Goal: Transaction & Acquisition: Book appointment/travel/reservation

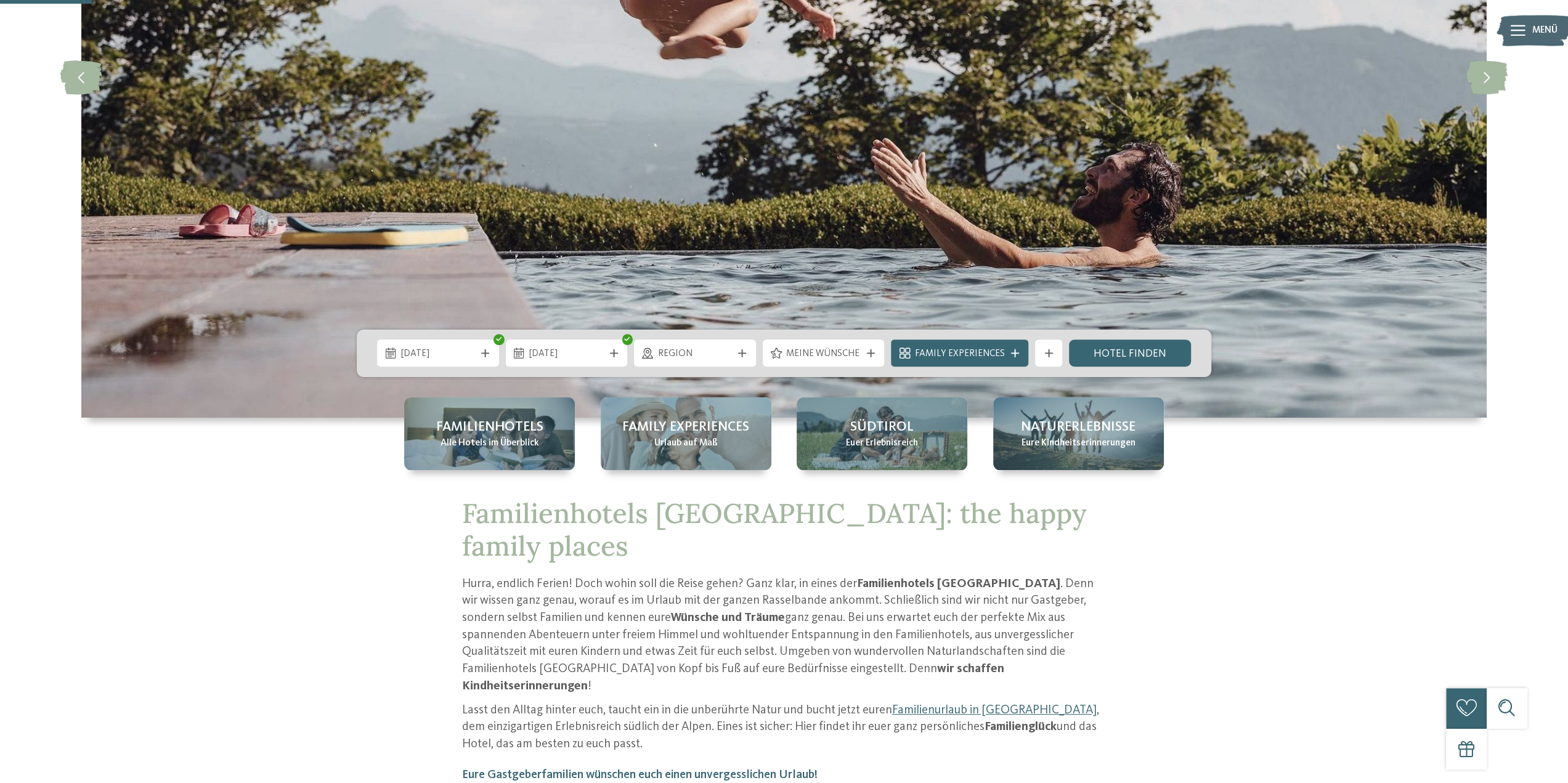
scroll to position [369, 0]
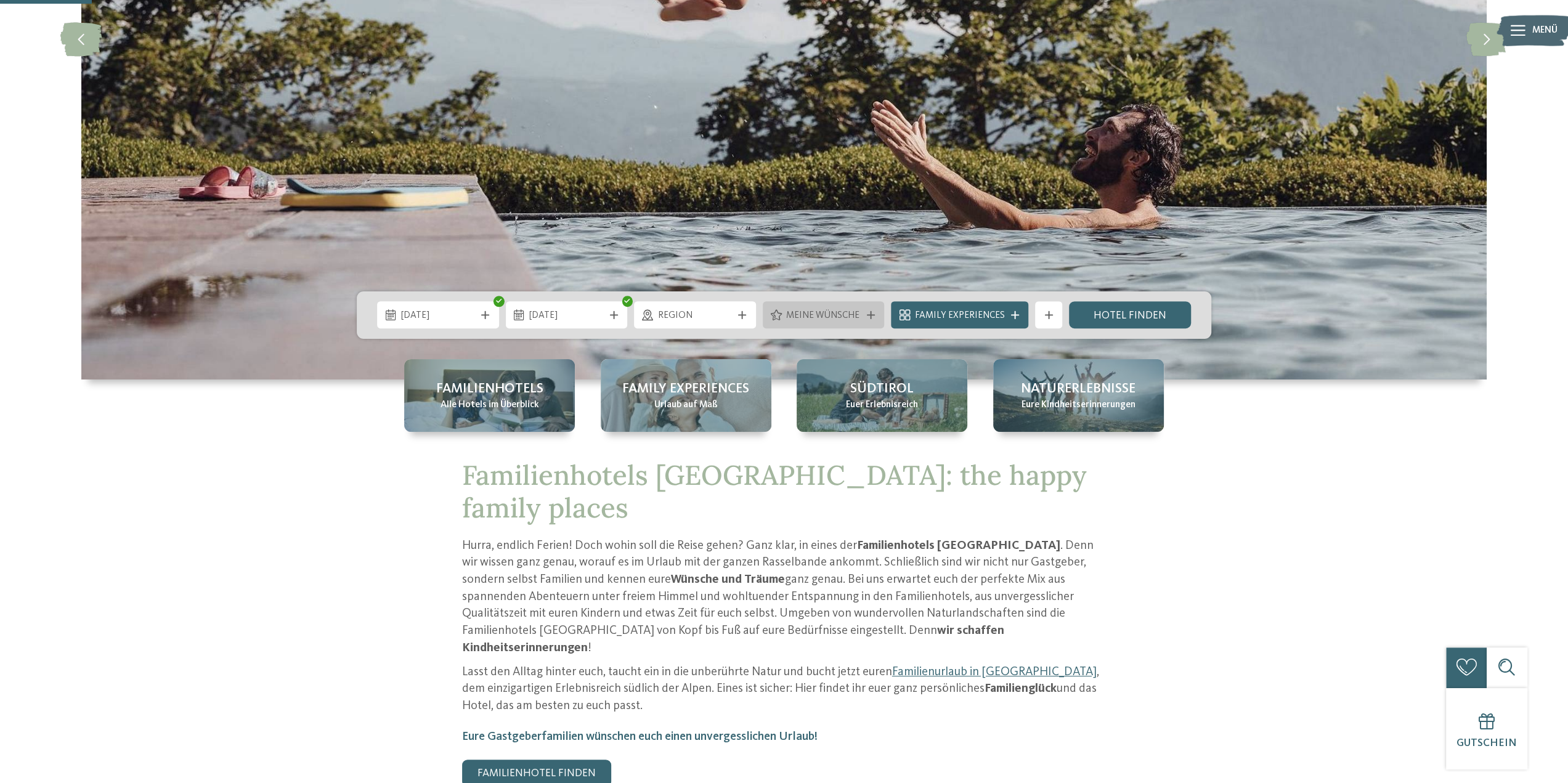
click at [870, 315] on icon at bounding box center [871, 315] width 8 height 8
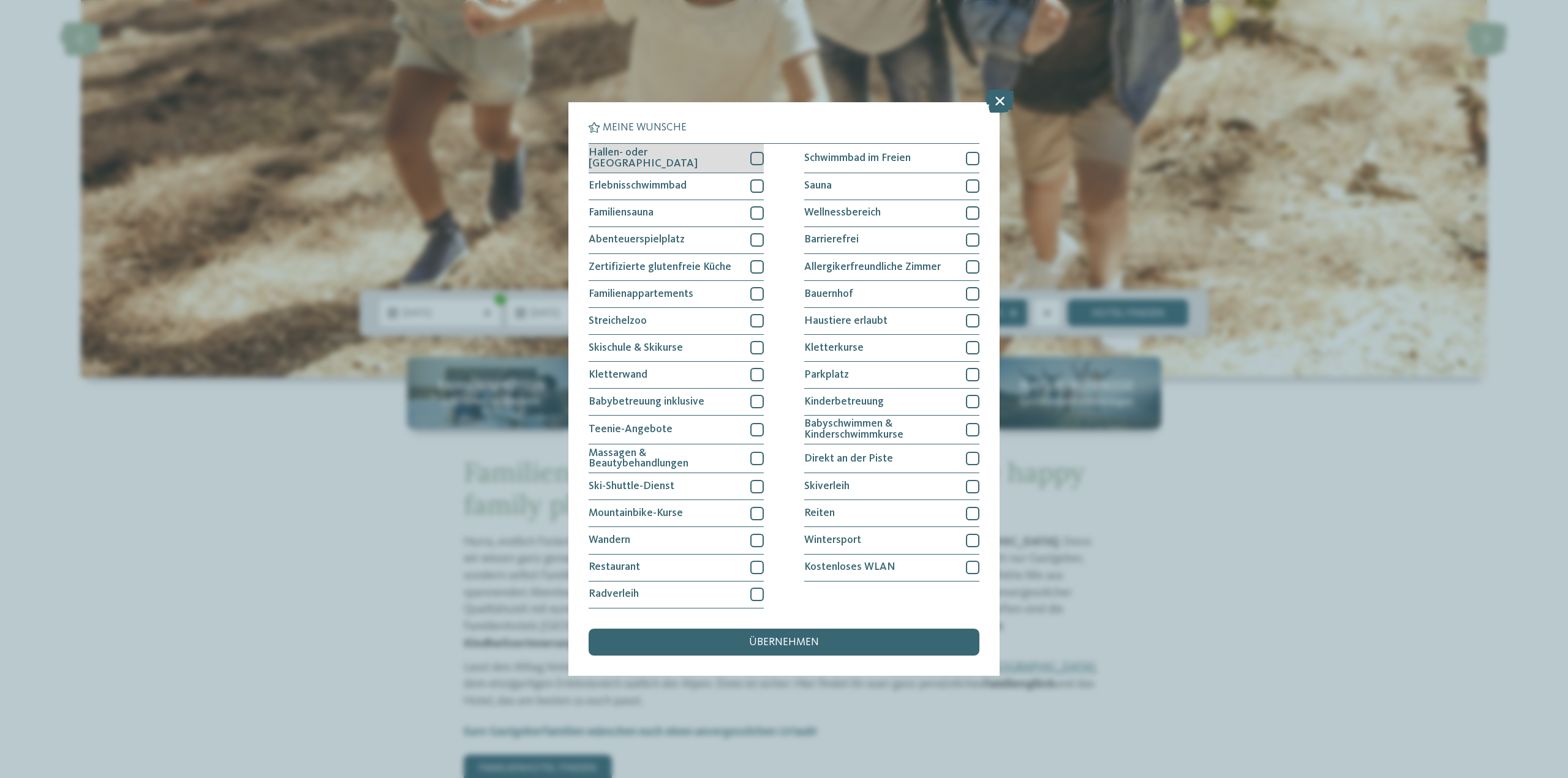
click at [758, 156] on div at bounding box center [757, 159] width 14 height 14
click at [777, 645] on span "übernehmen" at bounding box center [784, 643] width 70 height 11
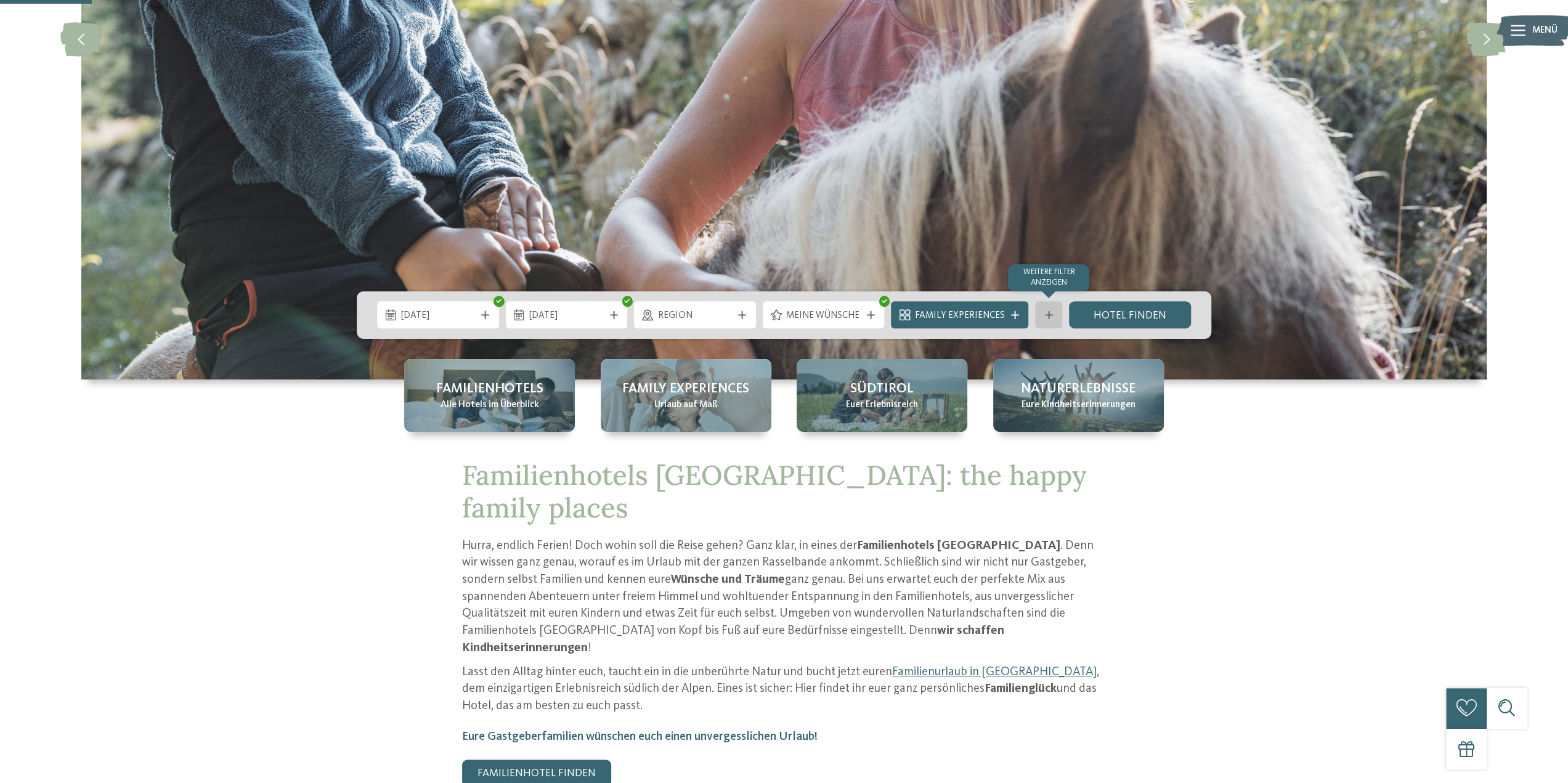
click at [1050, 315] on icon at bounding box center [1049, 315] width 8 height 8
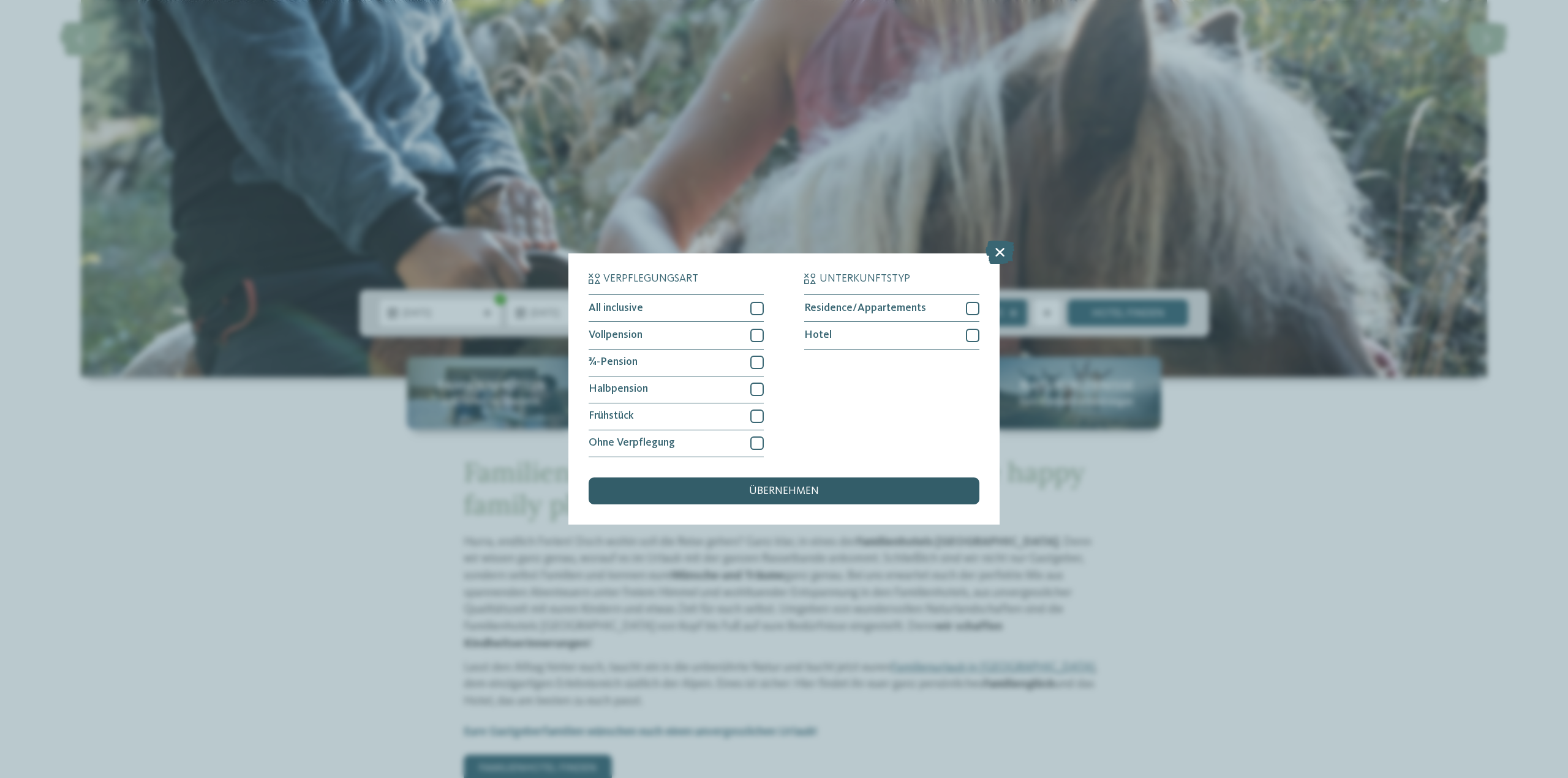
click at [791, 489] on span "übernehmen" at bounding box center [784, 492] width 70 height 11
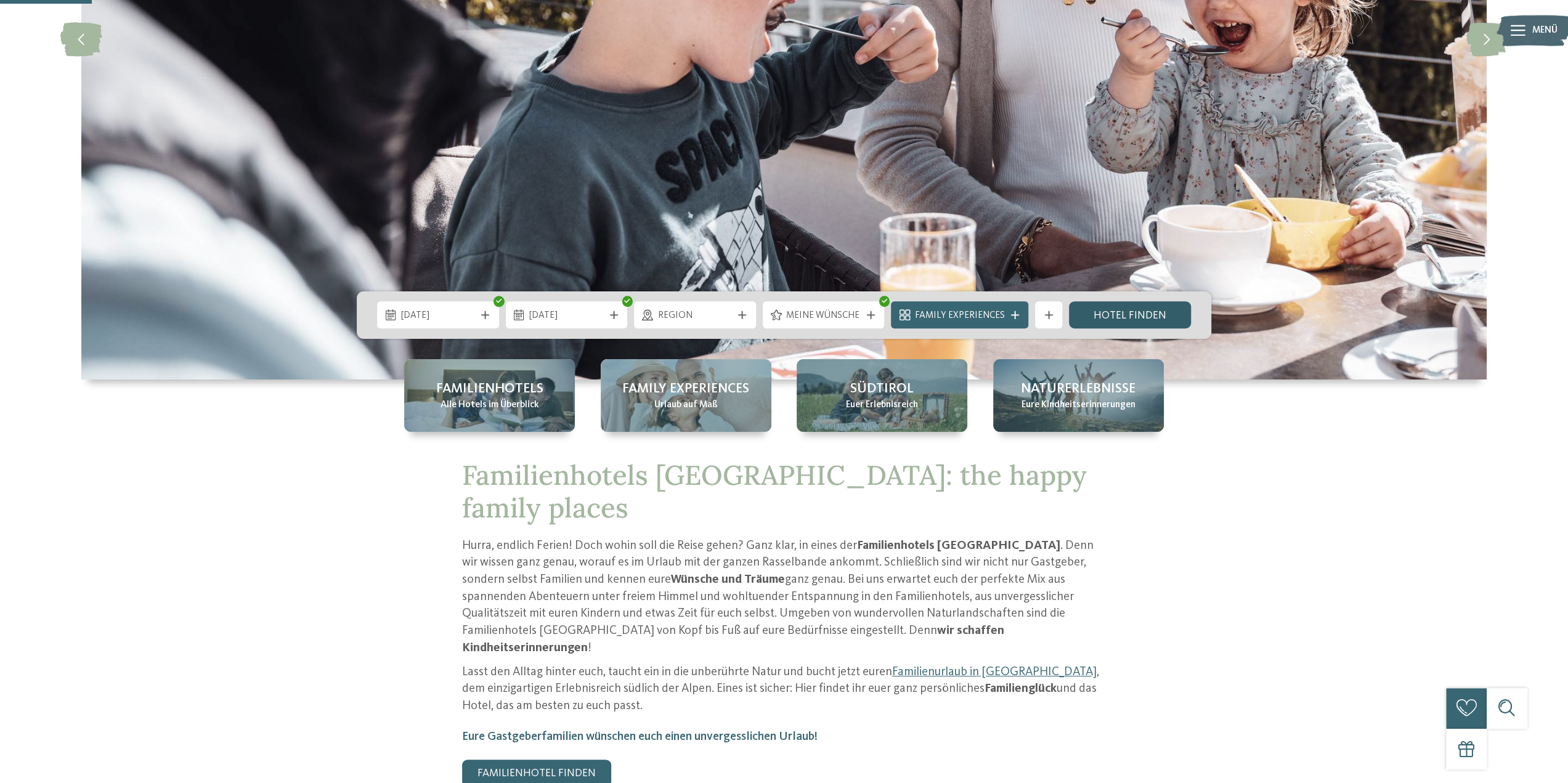
click at [1127, 315] on link "Hotel finden" at bounding box center [1129, 315] width 122 height 27
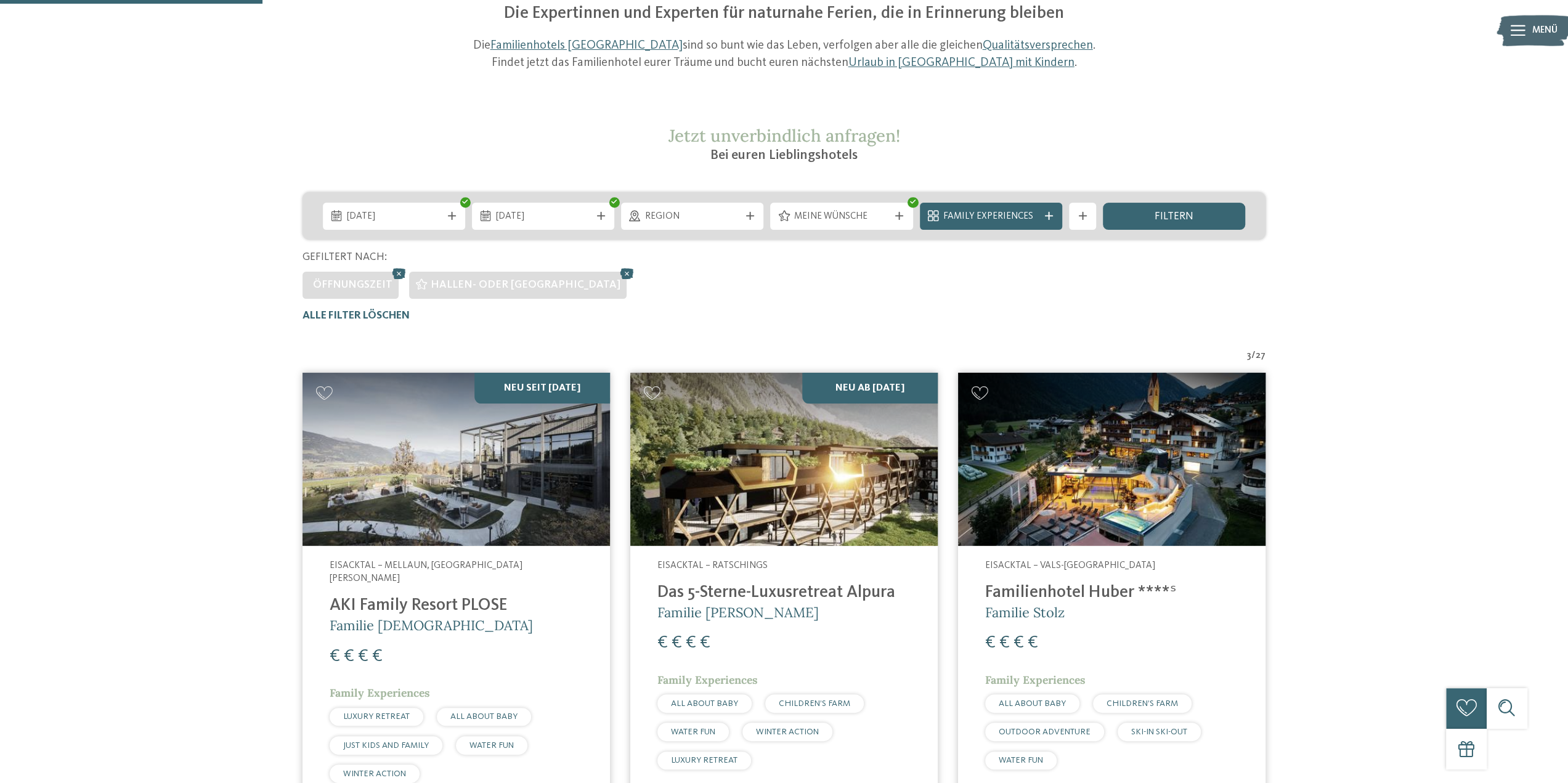
scroll to position [151, 0]
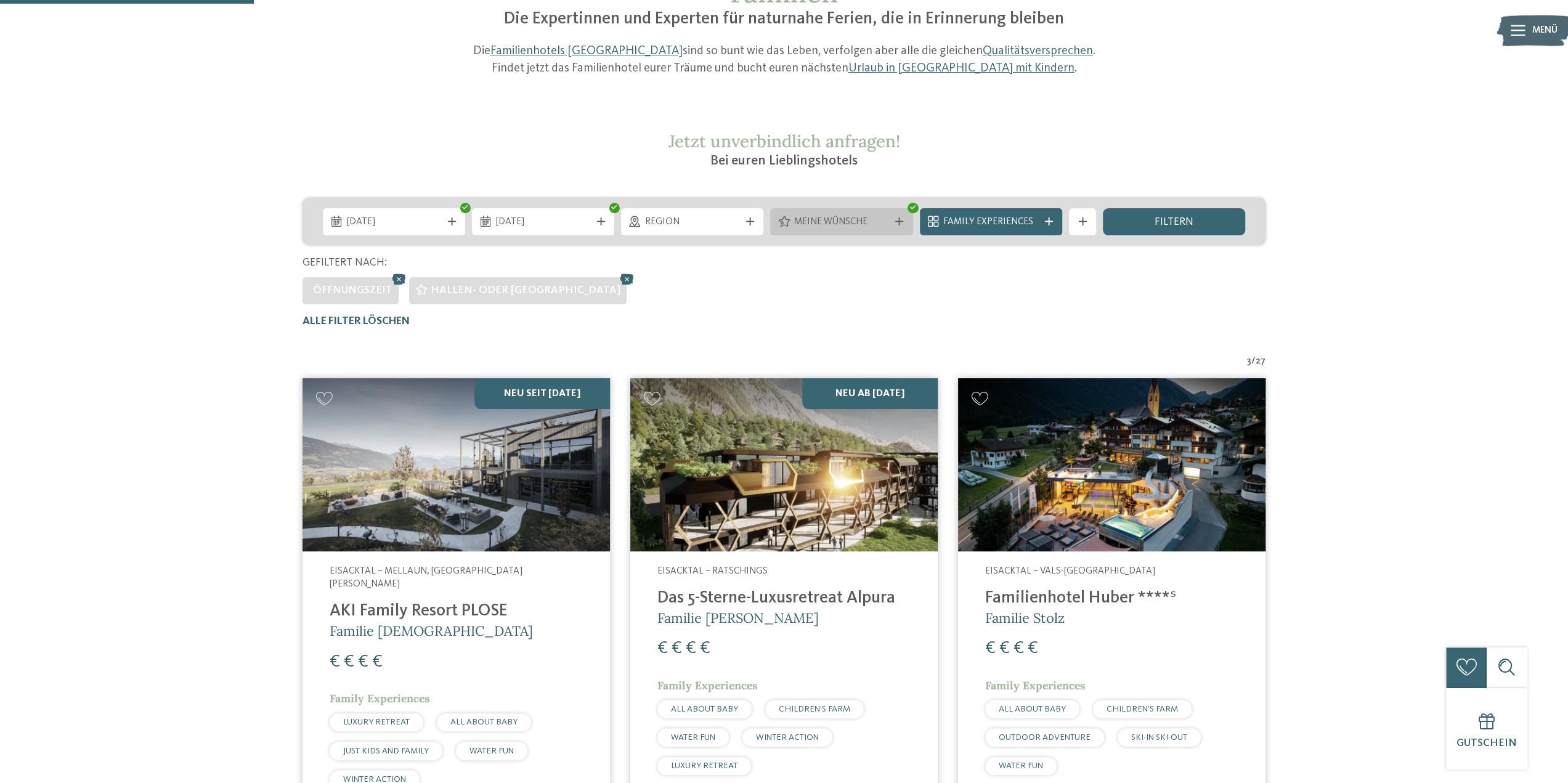
click at [911, 220] on div "Meine Wünsche" at bounding box center [841, 221] width 142 height 27
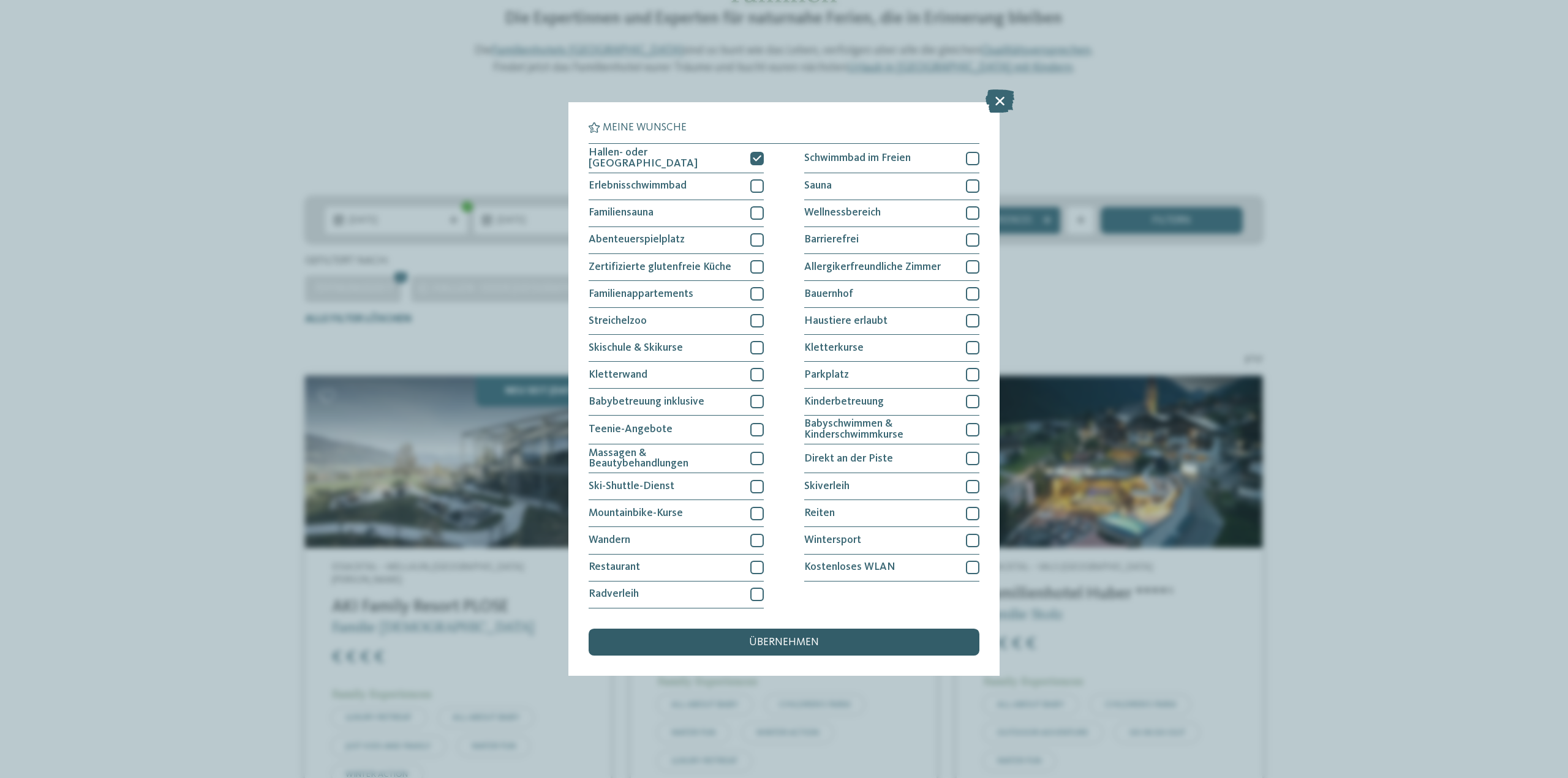
click at [753, 639] on span "übernehmen" at bounding box center [784, 643] width 70 height 11
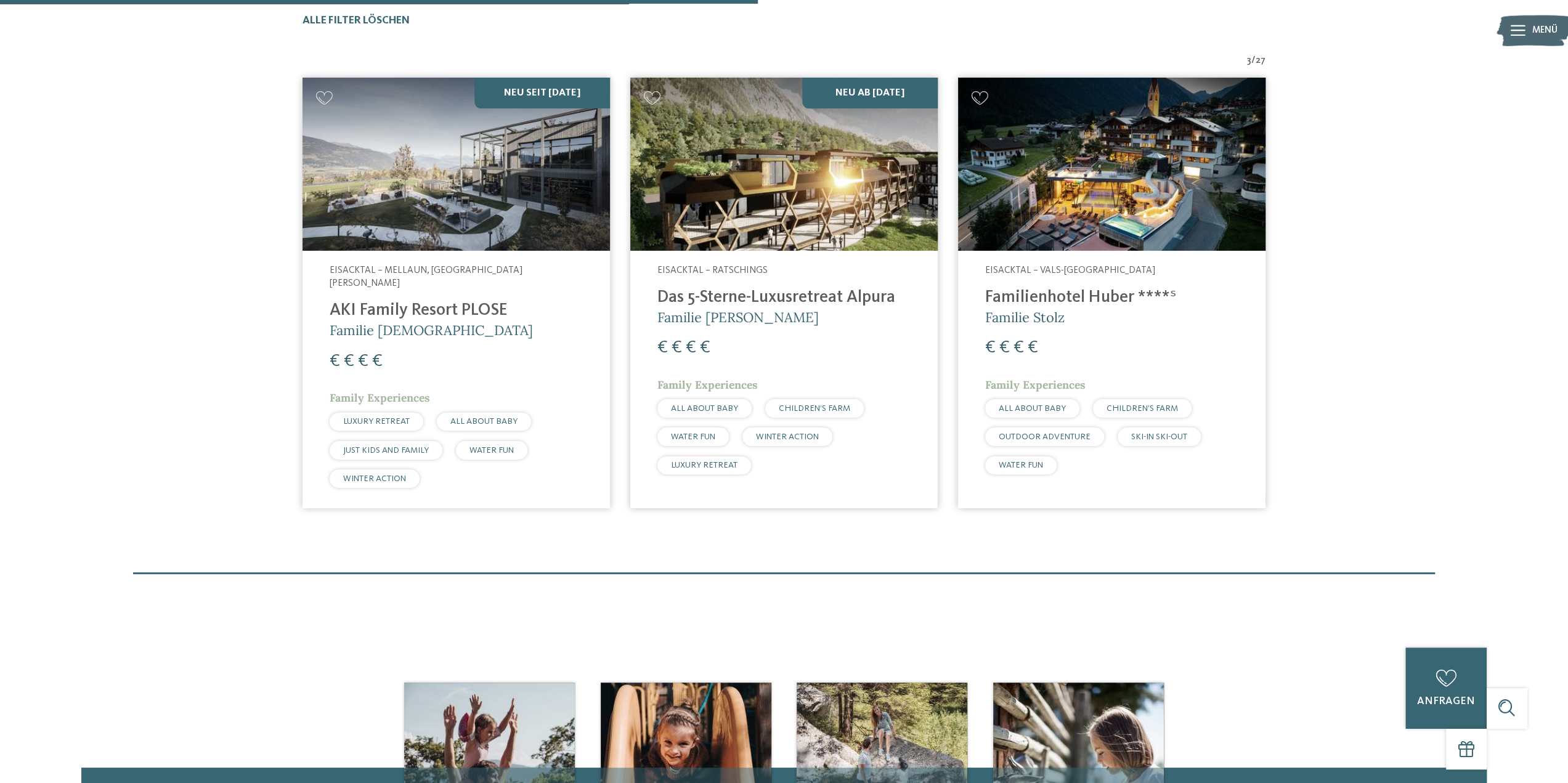
scroll to position [451, 0]
click at [486, 301] on h4 "AKI Family Resort PLOSE" at bounding box center [456, 311] width 253 height 20
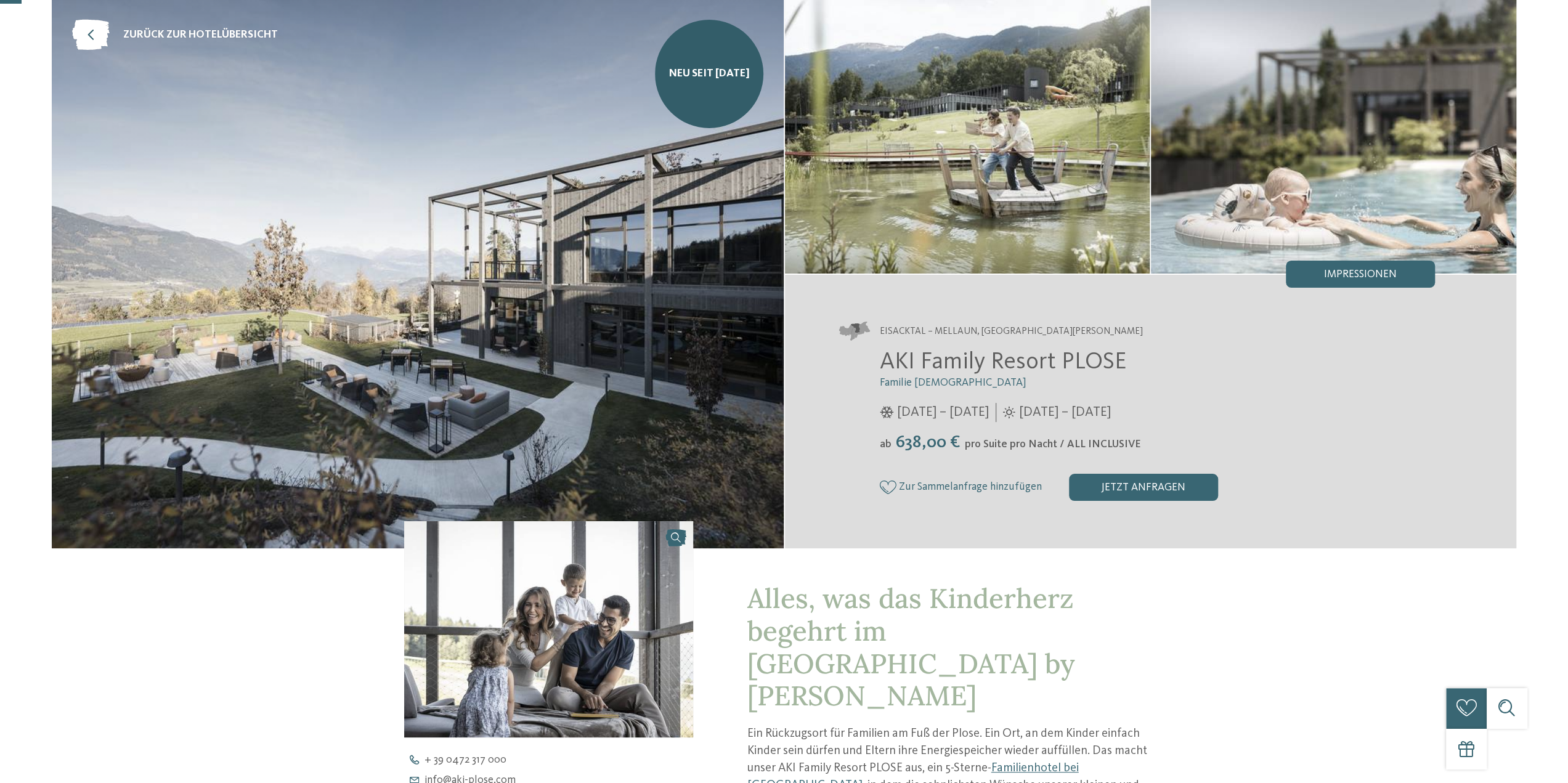
scroll to position [61, 0]
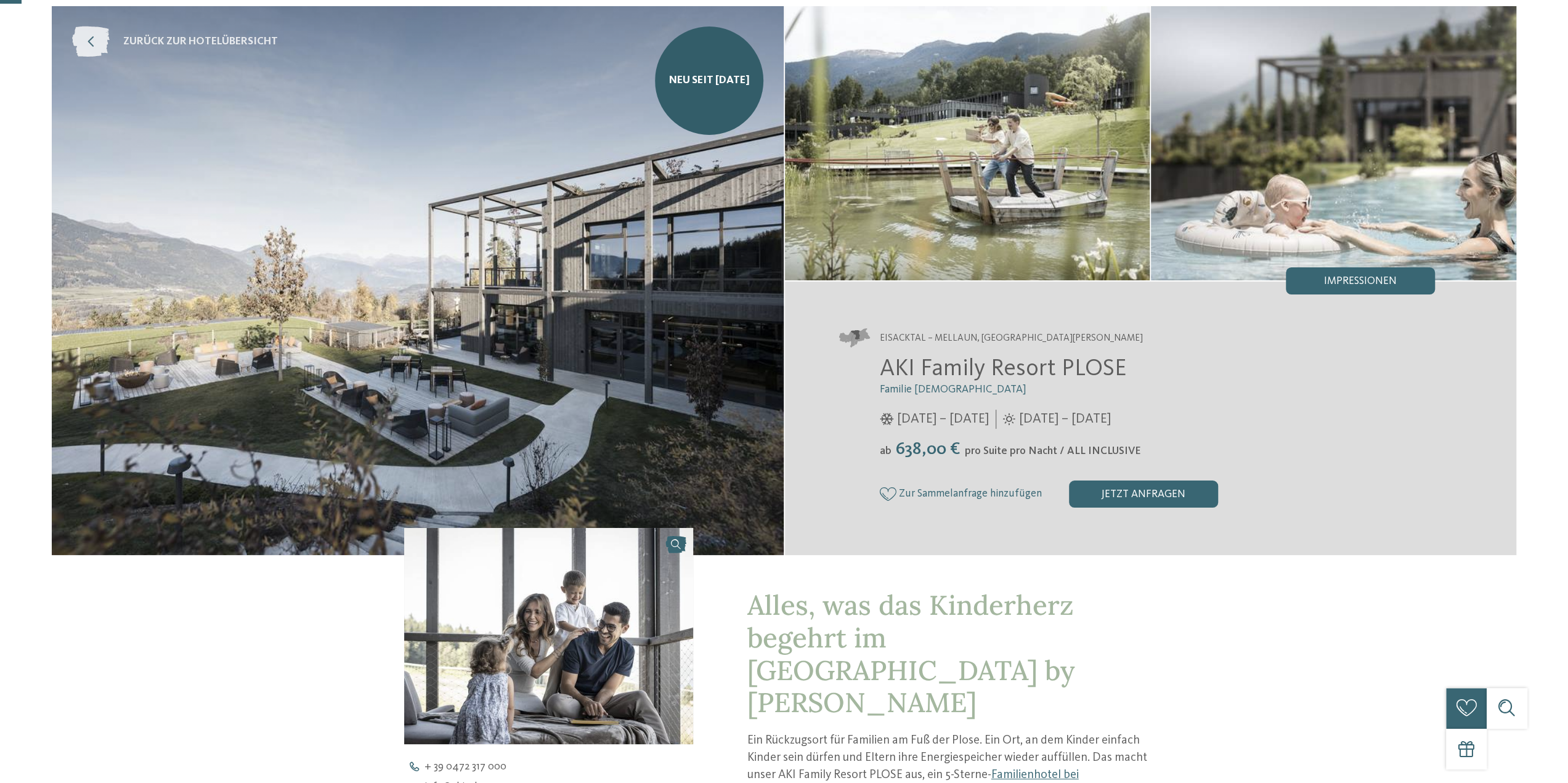
click at [86, 48] on icon at bounding box center [91, 42] width 38 height 31
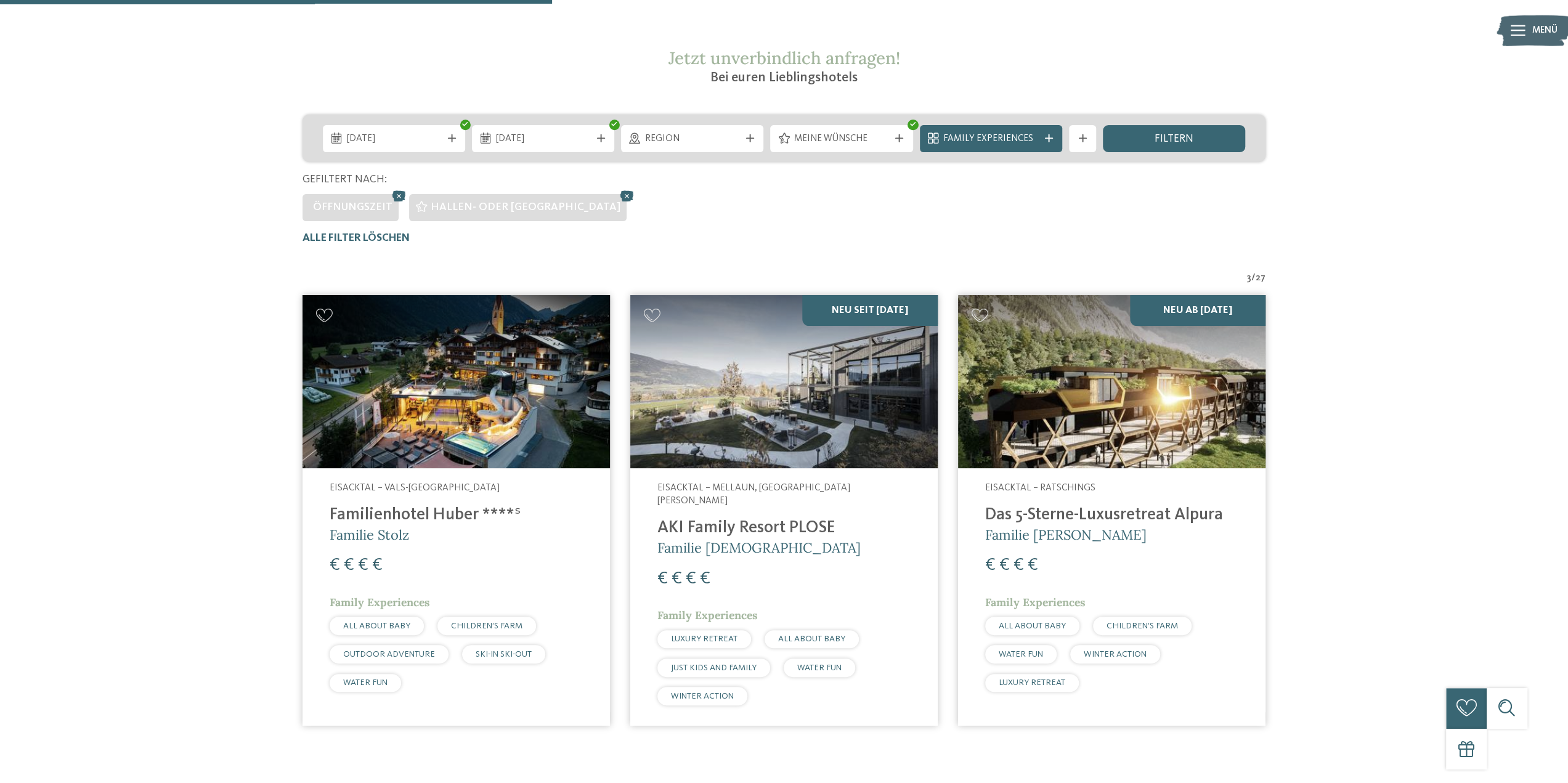
scroll to position [123, 0]
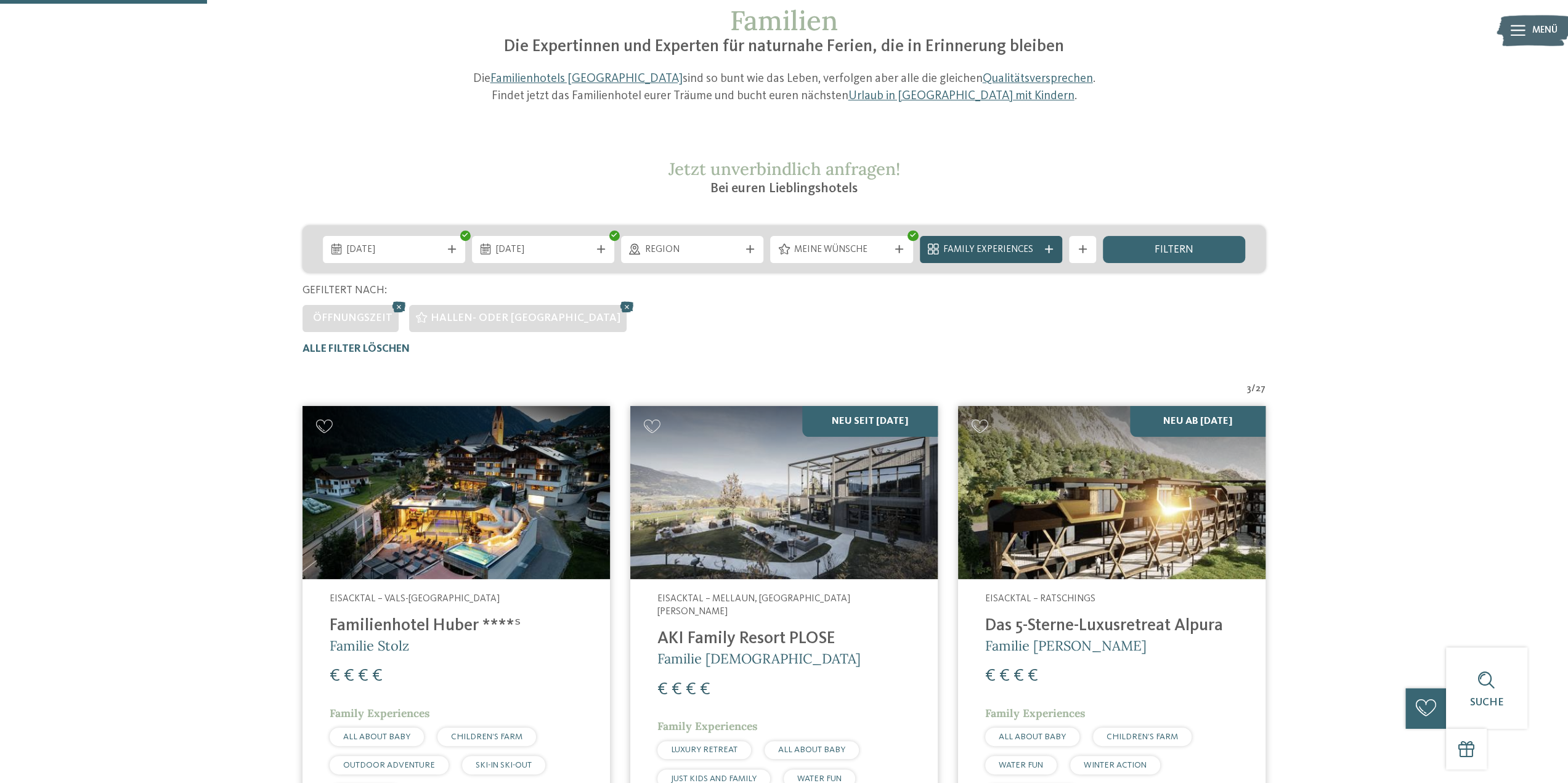
click at [1031, 248] on span "Family Experiences" at bounding box center [991, 250] width 95 height 14
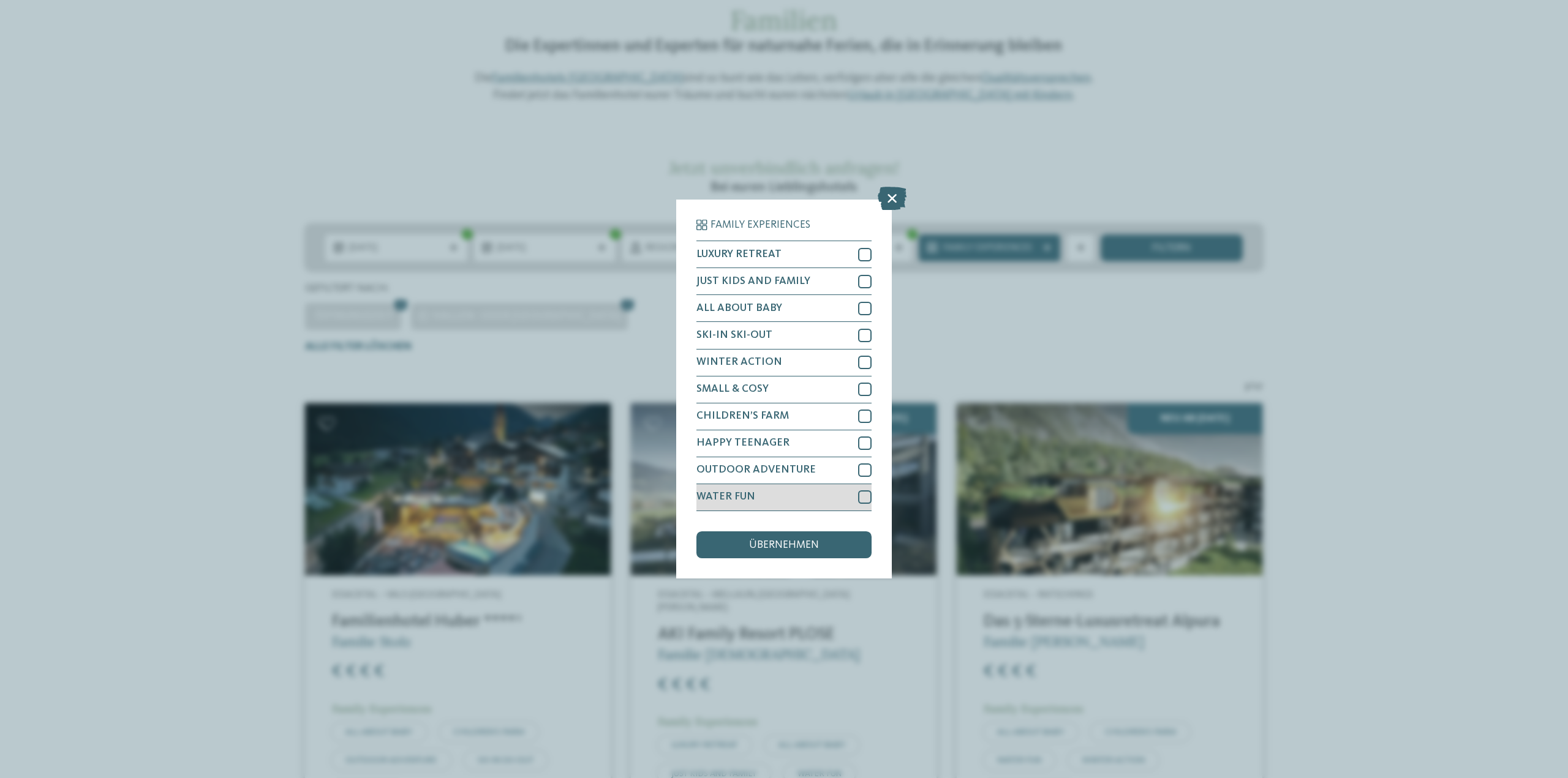
click at [862, 498] on div at bounding box center [865, 497] width 14 height 14
click at [865, 496] on icon at bounding box center [865, 497] width 9 height 8
click at [862, 497] on div at bounding box center [865, 497] width 14 height 14
click at [816, 537] on div "übernehmen" at bounding box center [783, 544] width 175 height 27
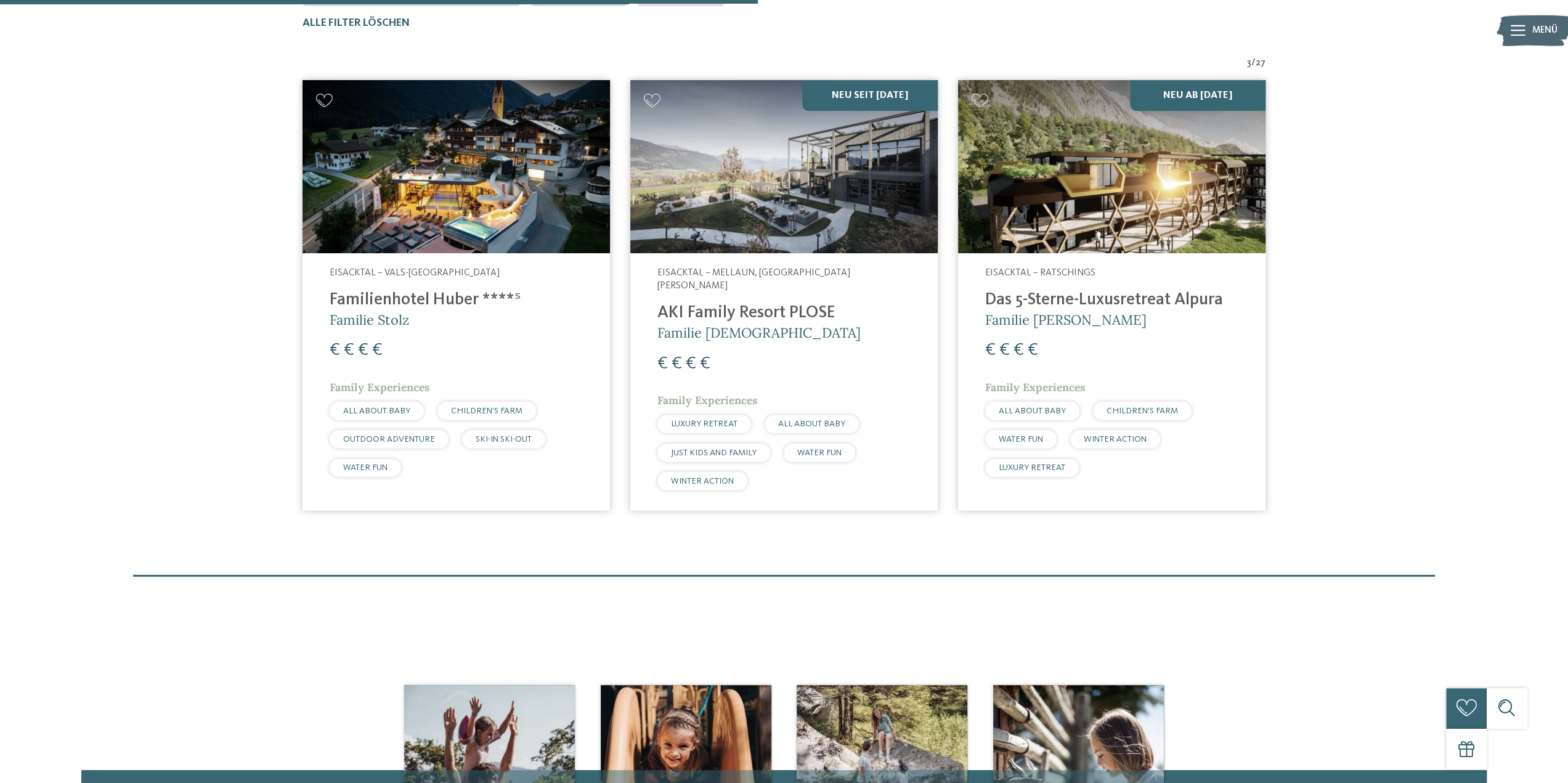
scroll to position [451, 0]
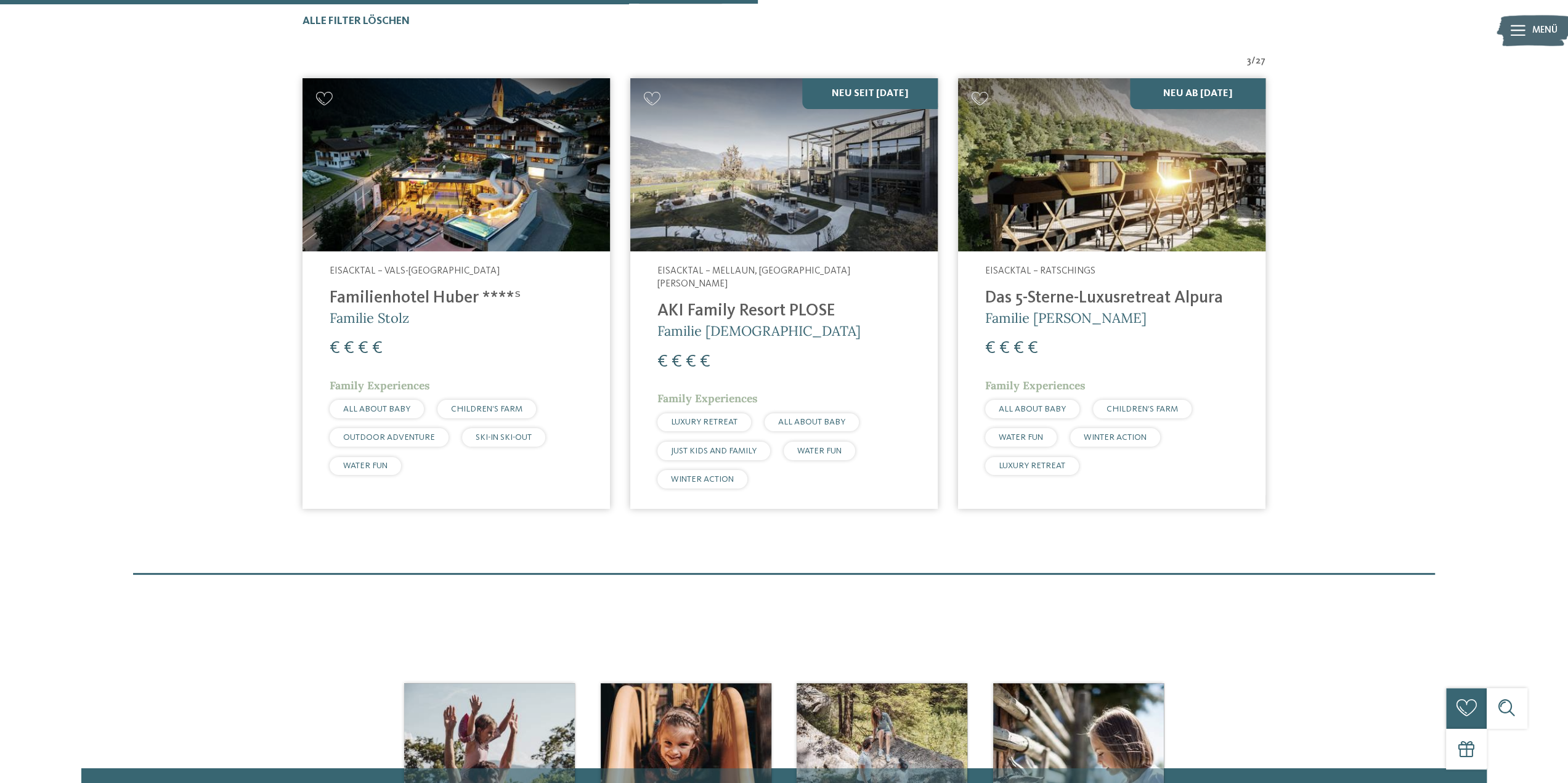
click at [472, 200] on img at bounding box center [455, 165] width 307 height 173
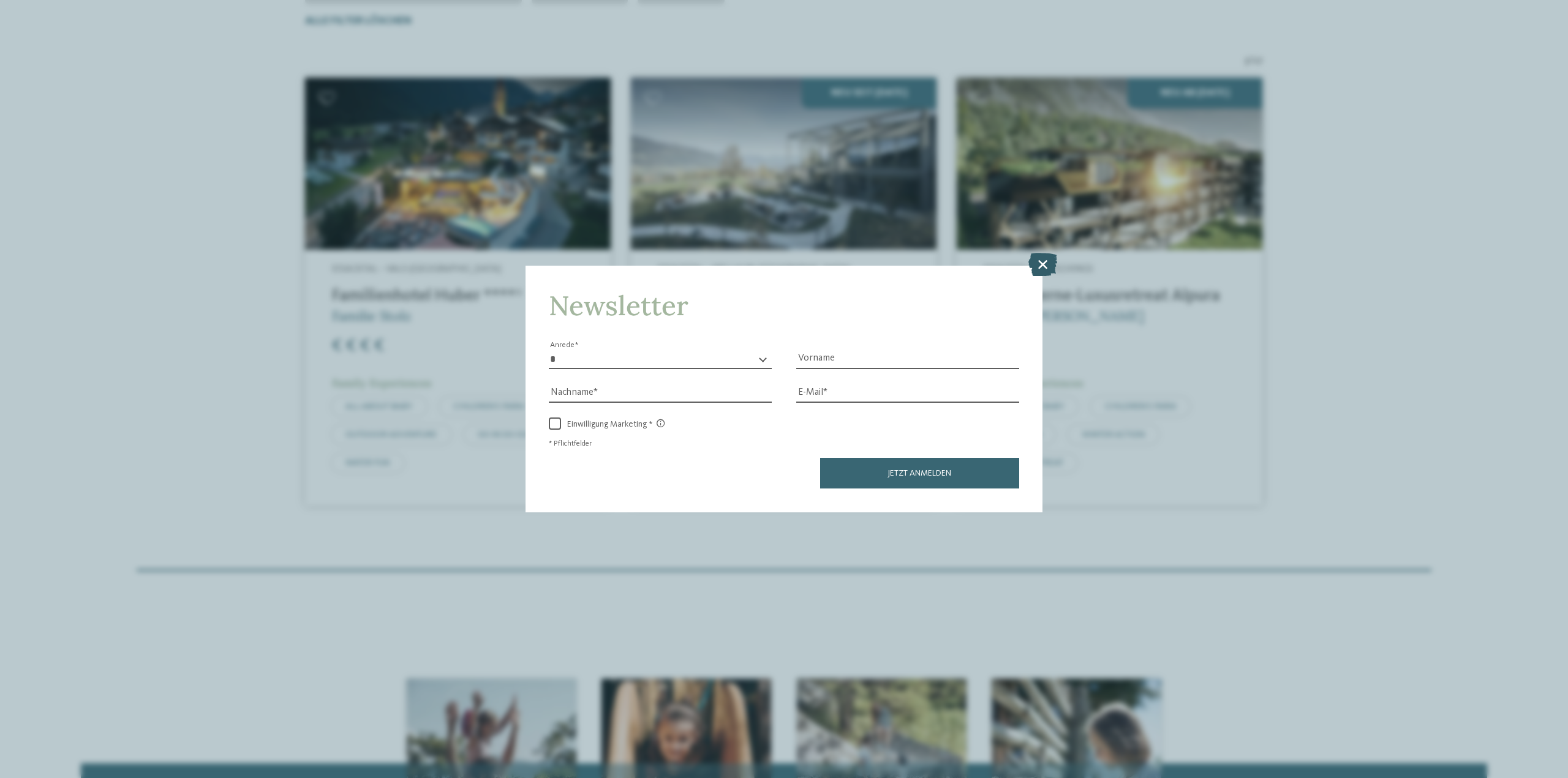
click at [1040, 263] on icon at bounding box center [1042, 264] width 28 height 24
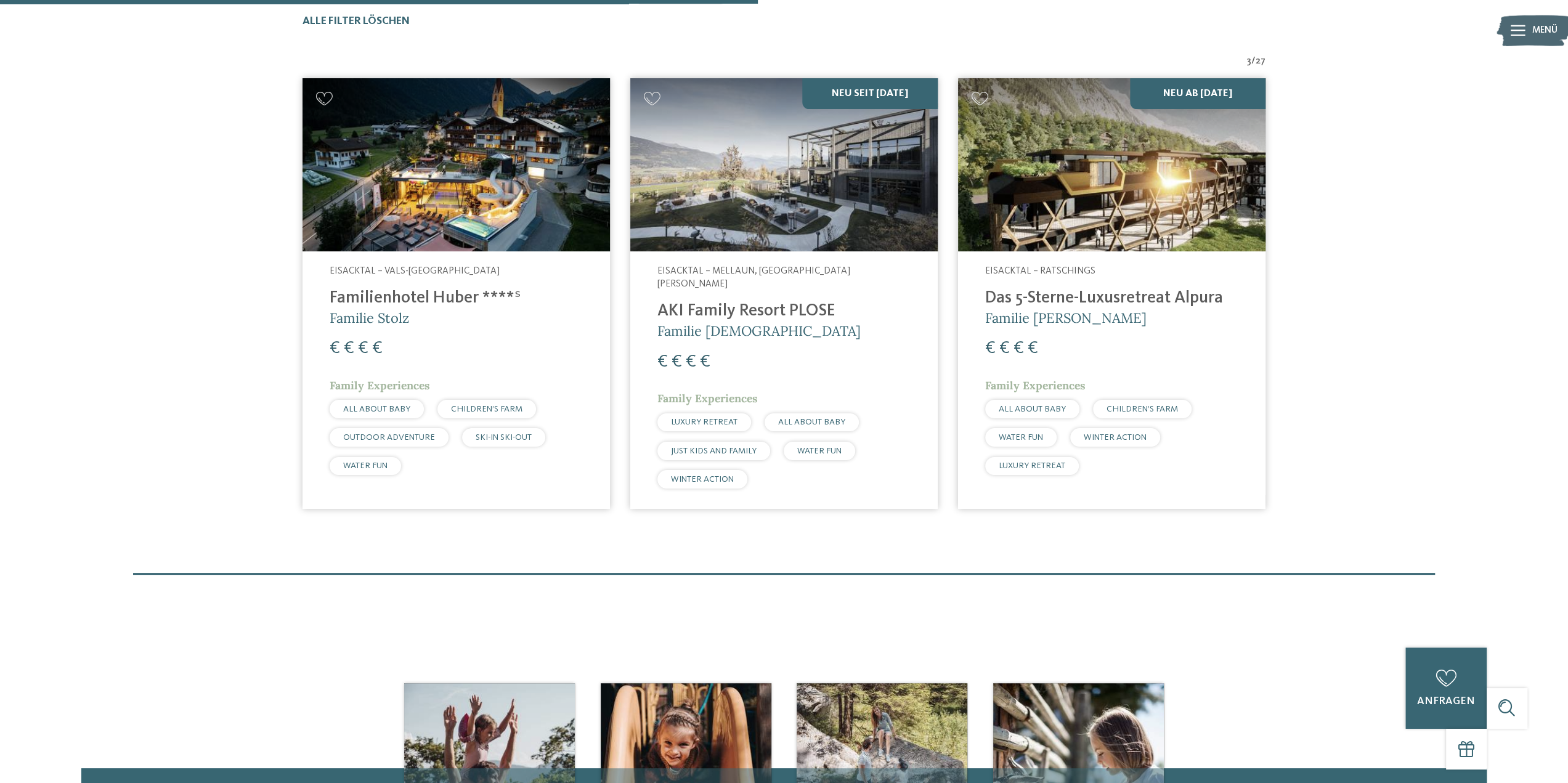
click at [1258, 60] on span "27" at bounding box center [1260, 61] width 10 height 14
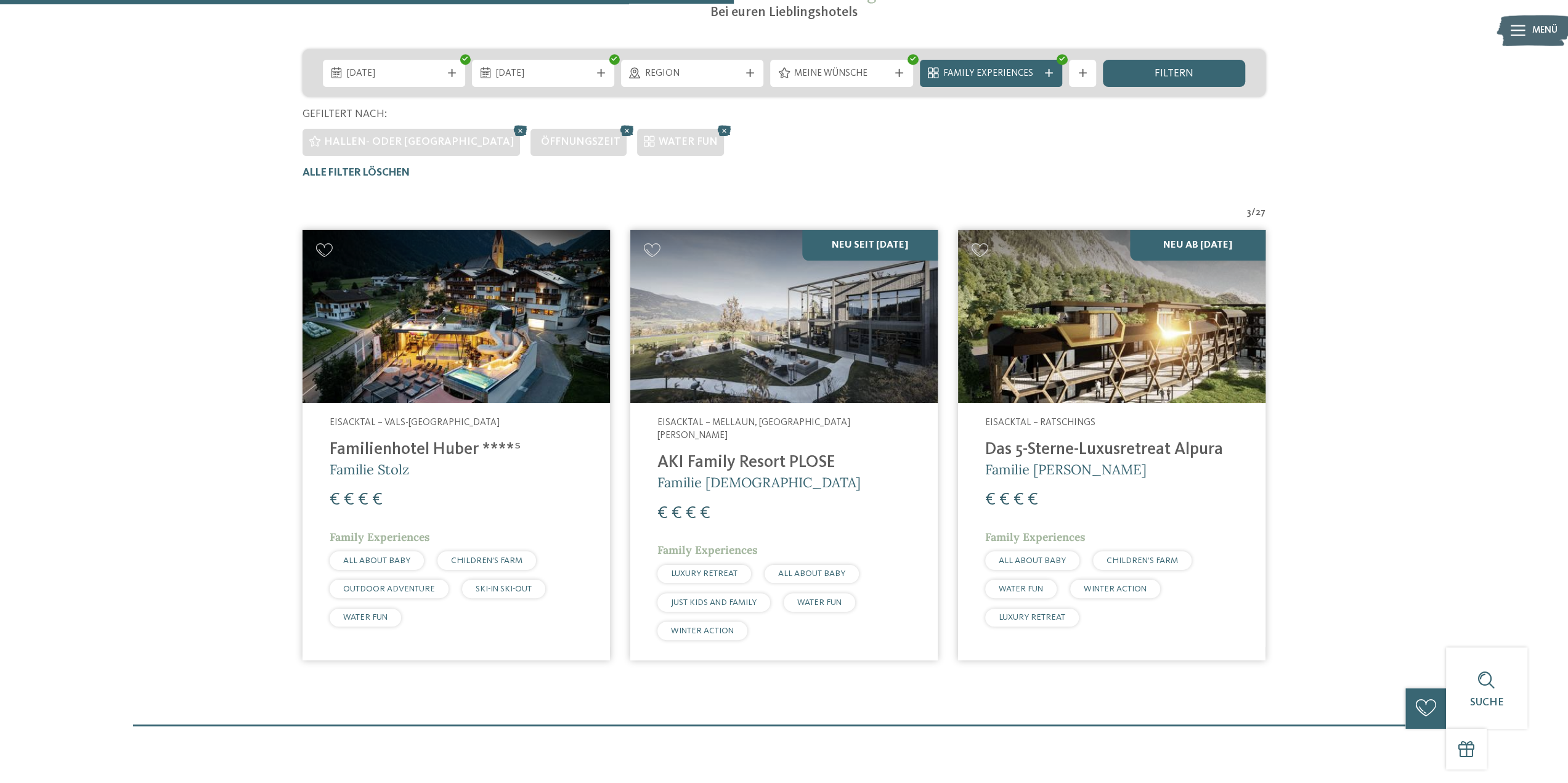
scroll to position [71, 0]
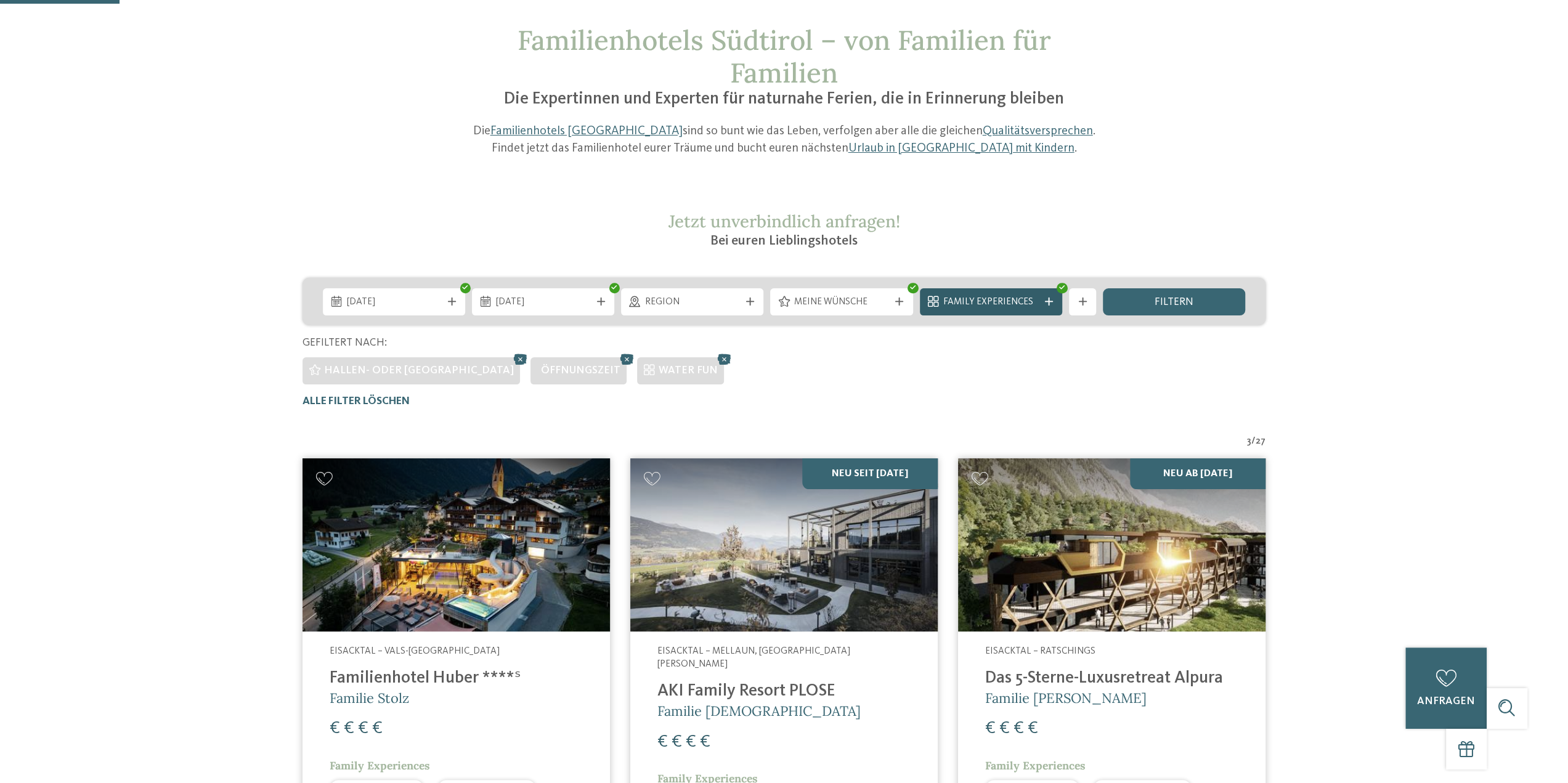
click at [974, 301] on span "Family Experiences" at bounding box center [991, 302] width 95 height 14
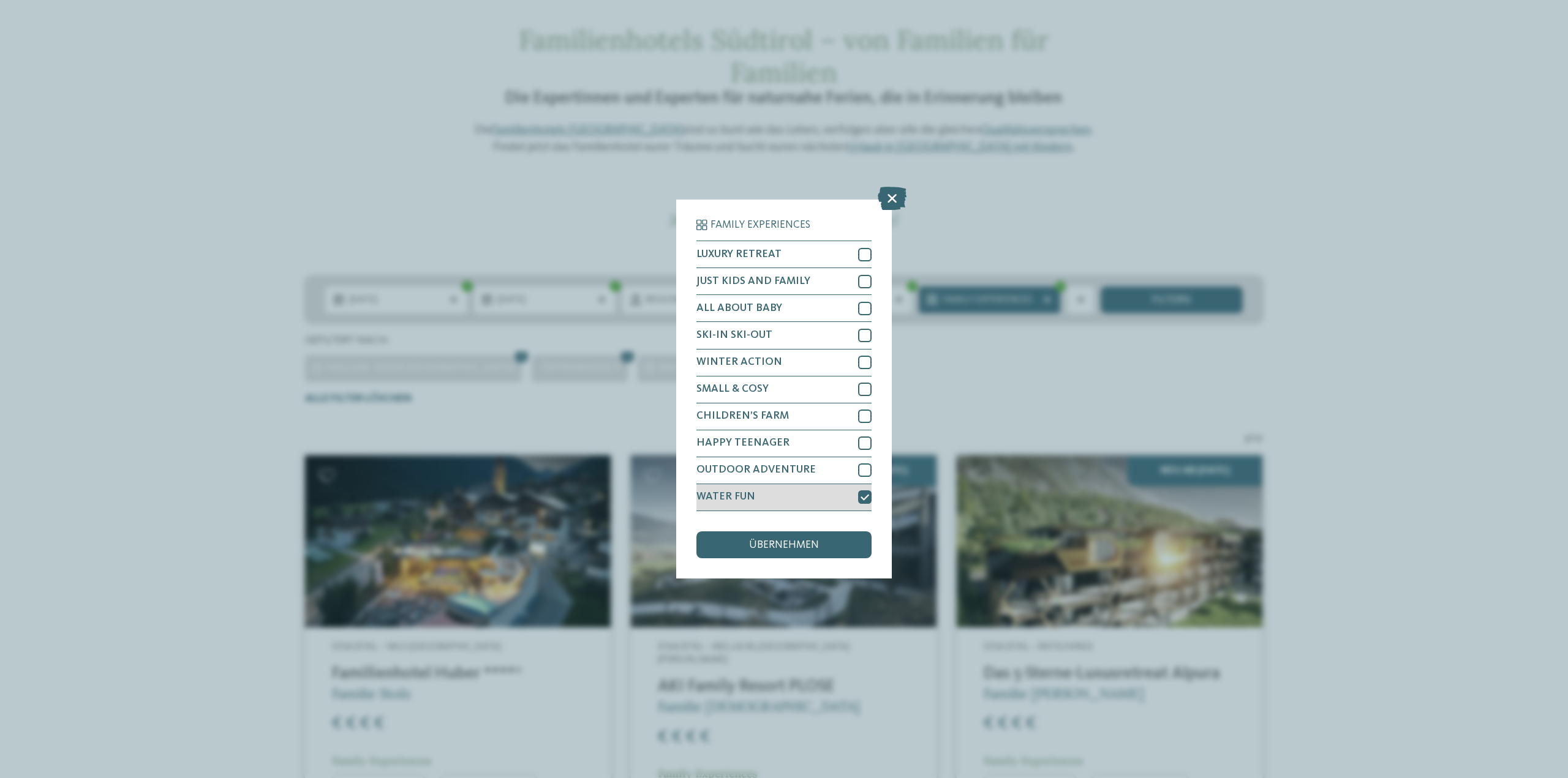
click at [865, 501] on div at bounding box center [865, 497] width 14 height 14
click at [825, 543] on div "übernehmen" at bounding box center [783, 544] width 175 height 27
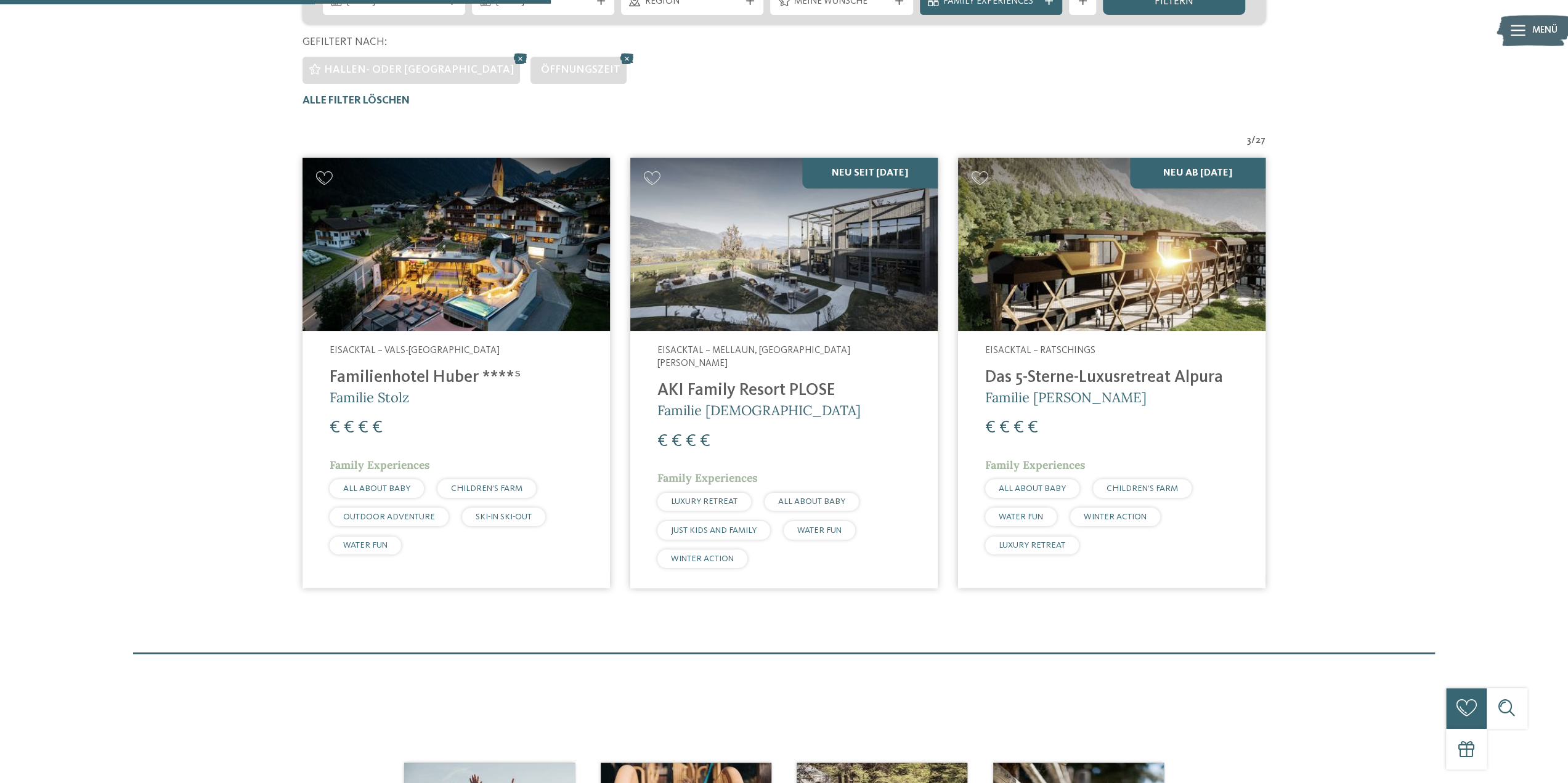
scroll to position [328, 0]
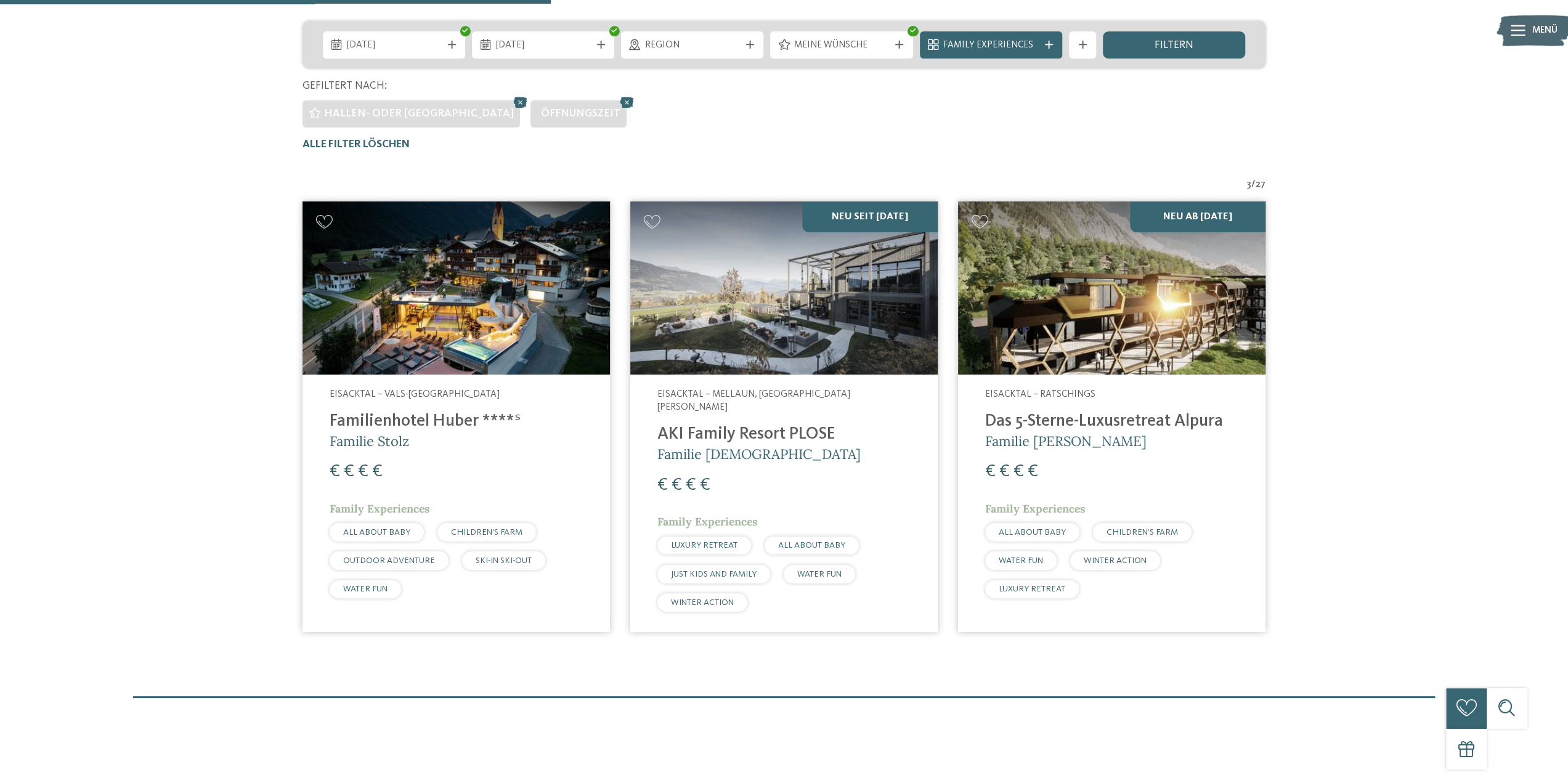
click at [1258, 184] on span "27" at bounding box center [1260, 184] width 10 height 14
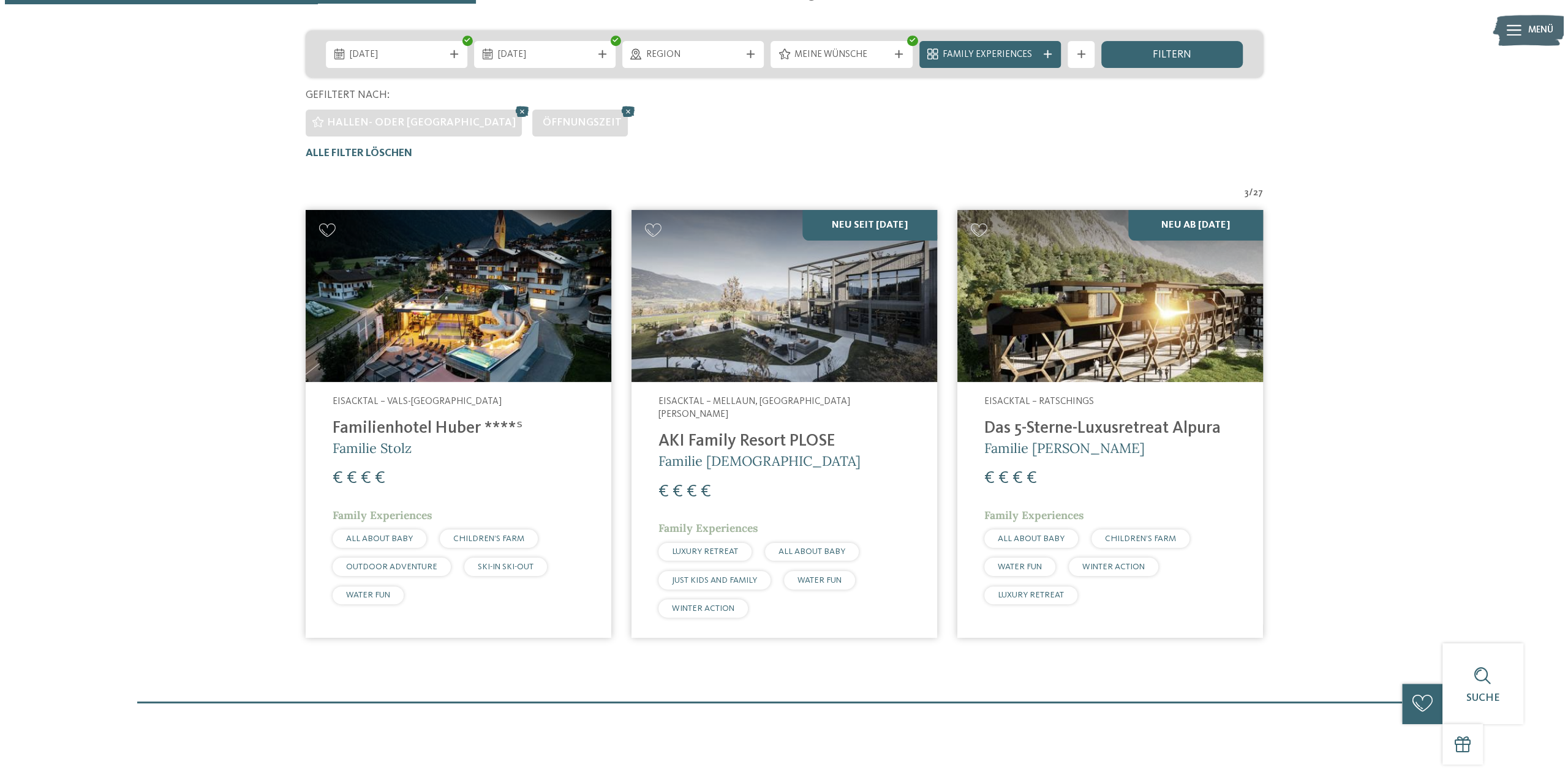
scroll to position [0, 0]
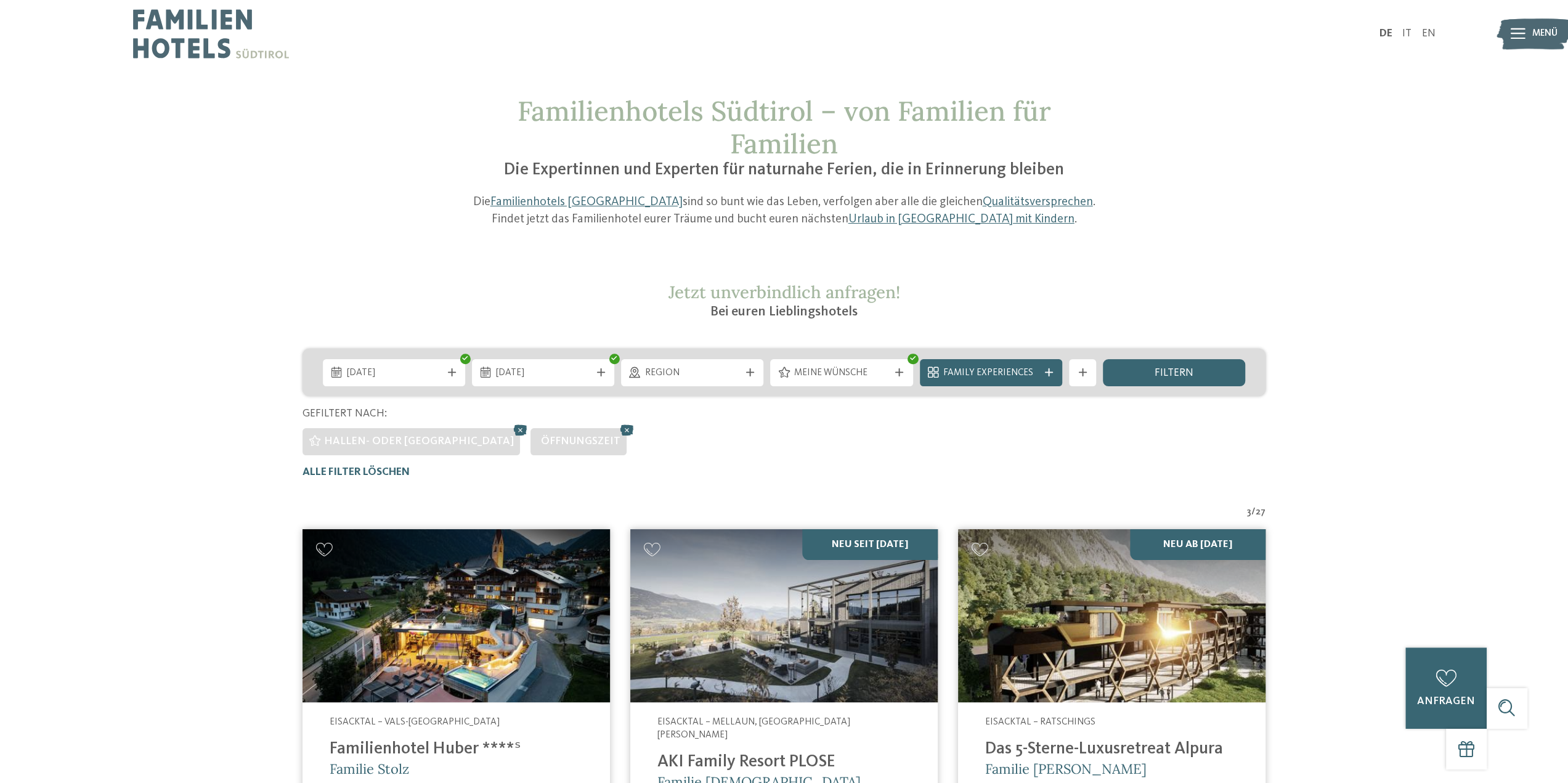
click at [1506, 34] on img at bounding box center [1534, 34] width 75 height 38
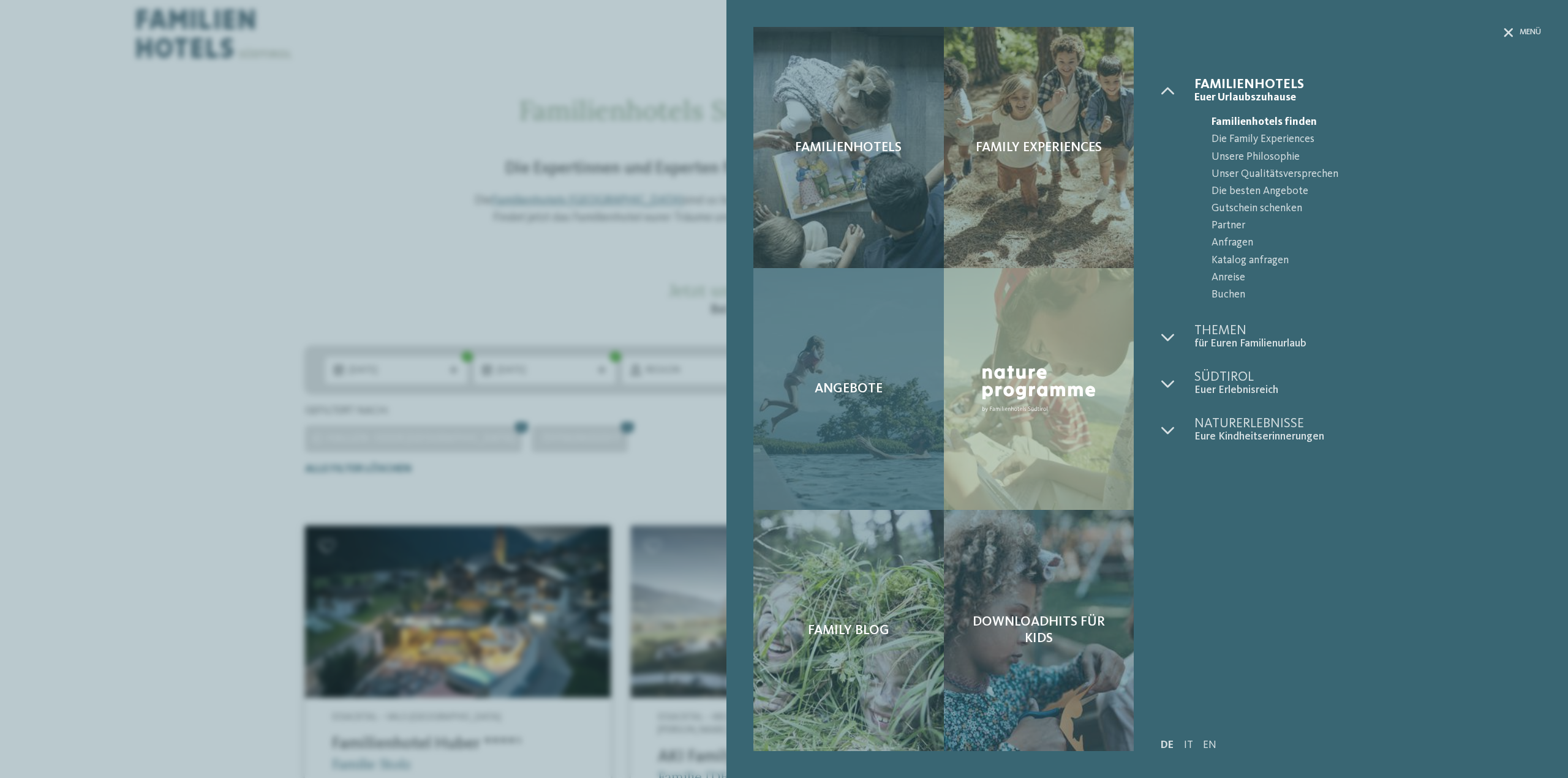
click at [843, 413] on div "Angebote" at bounding box center [848, 389] width 190 height 241
click at [830, 371] on div "Angebote" at bounding box center [848, 389] width 190 height 241
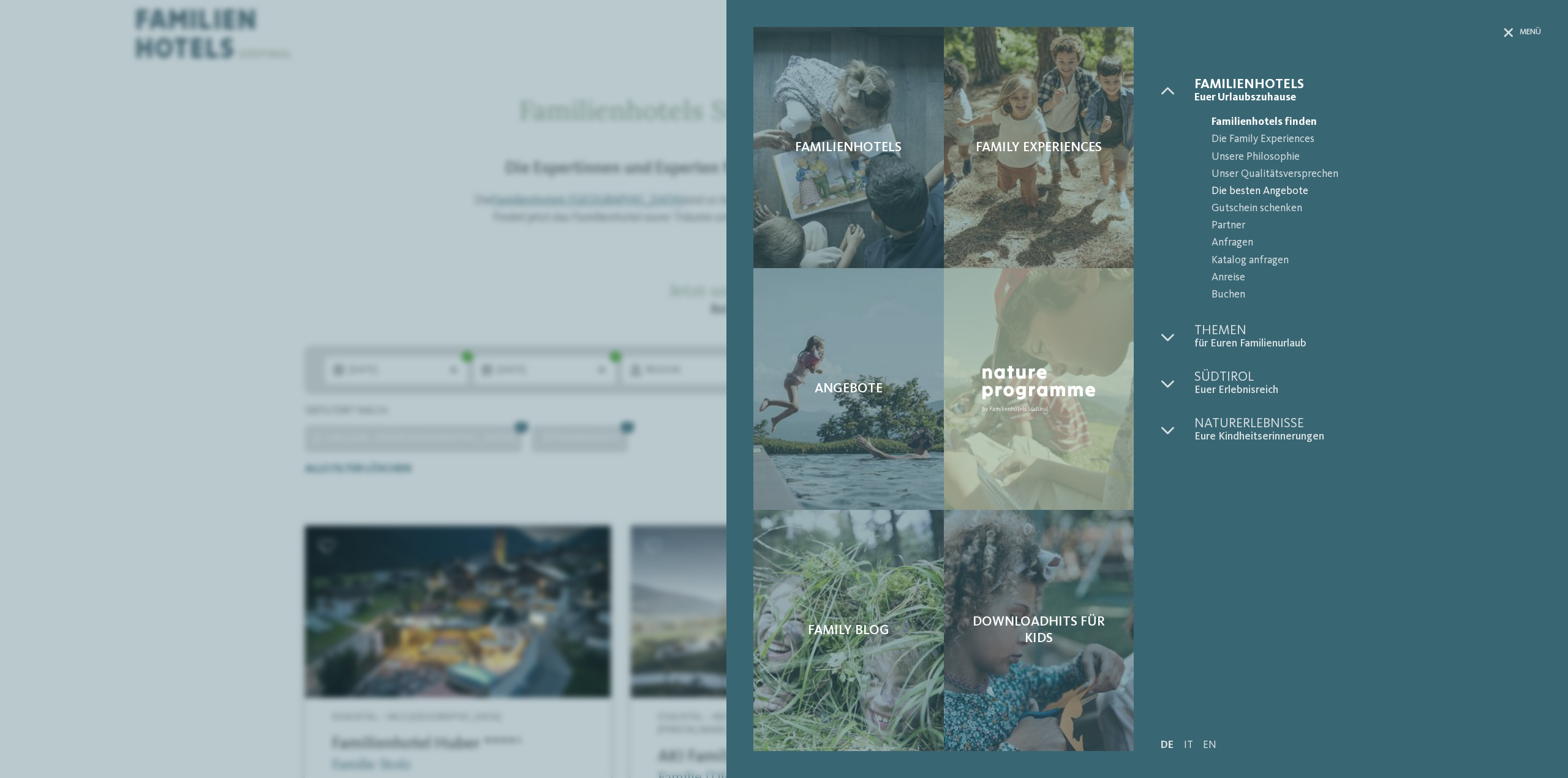
click at [1241, 190] on span "Die besten Angebote" at bounding box center [1376, 191] width 330 height 17
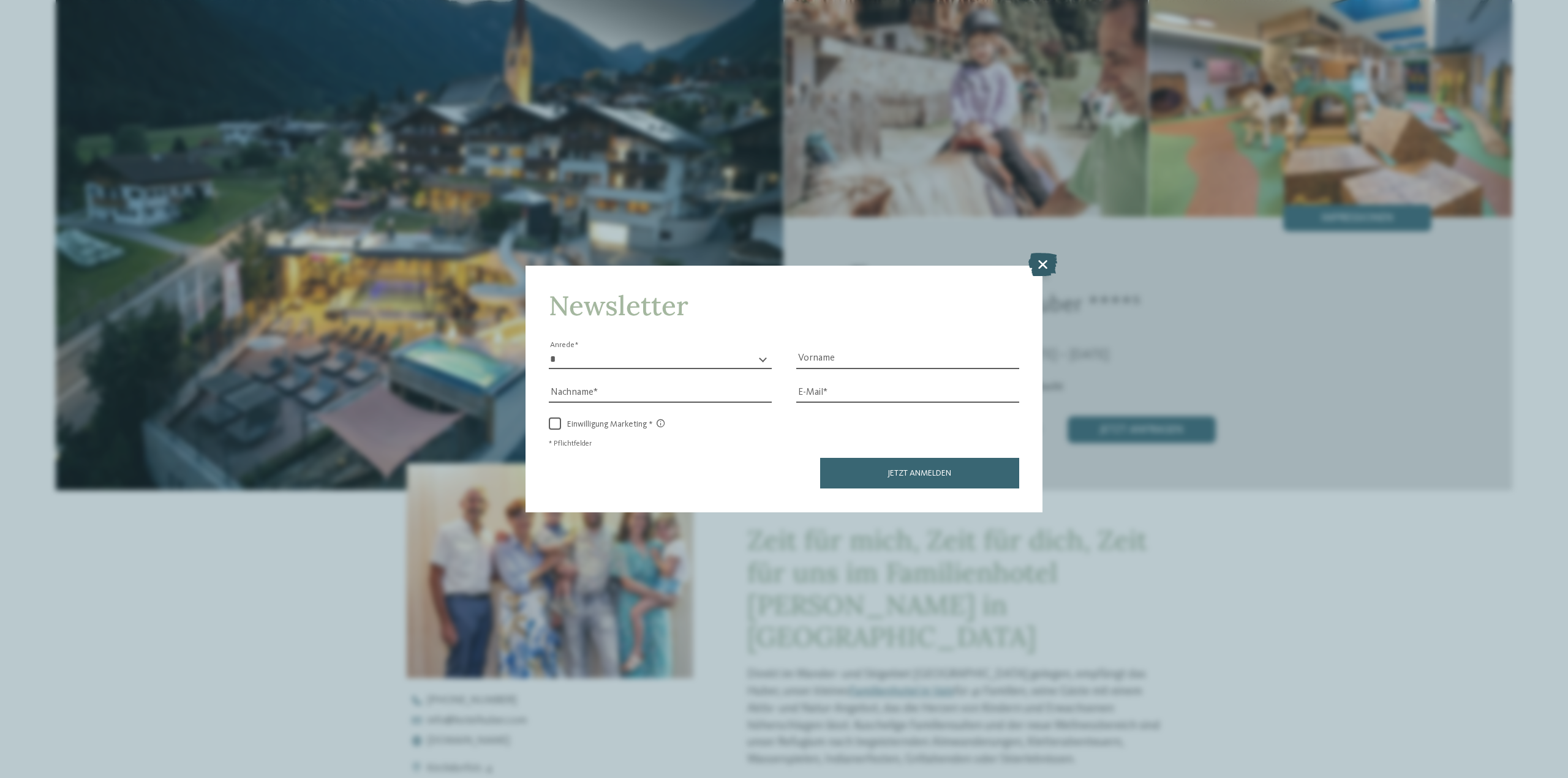
click at [1049, 261] on icon at bounding box center [1042, 264] width 28 height 24
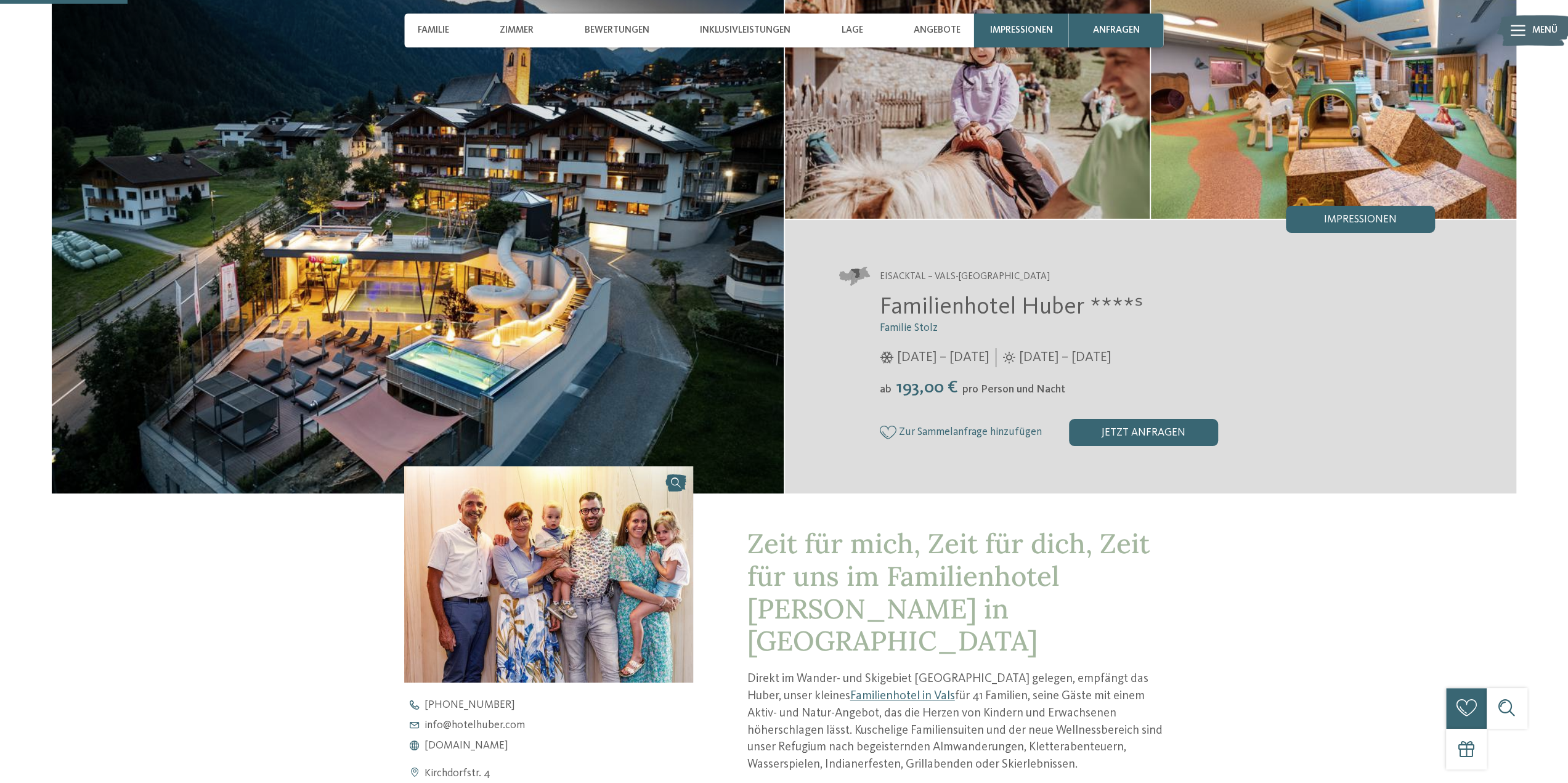
scroll to position [432, 0]
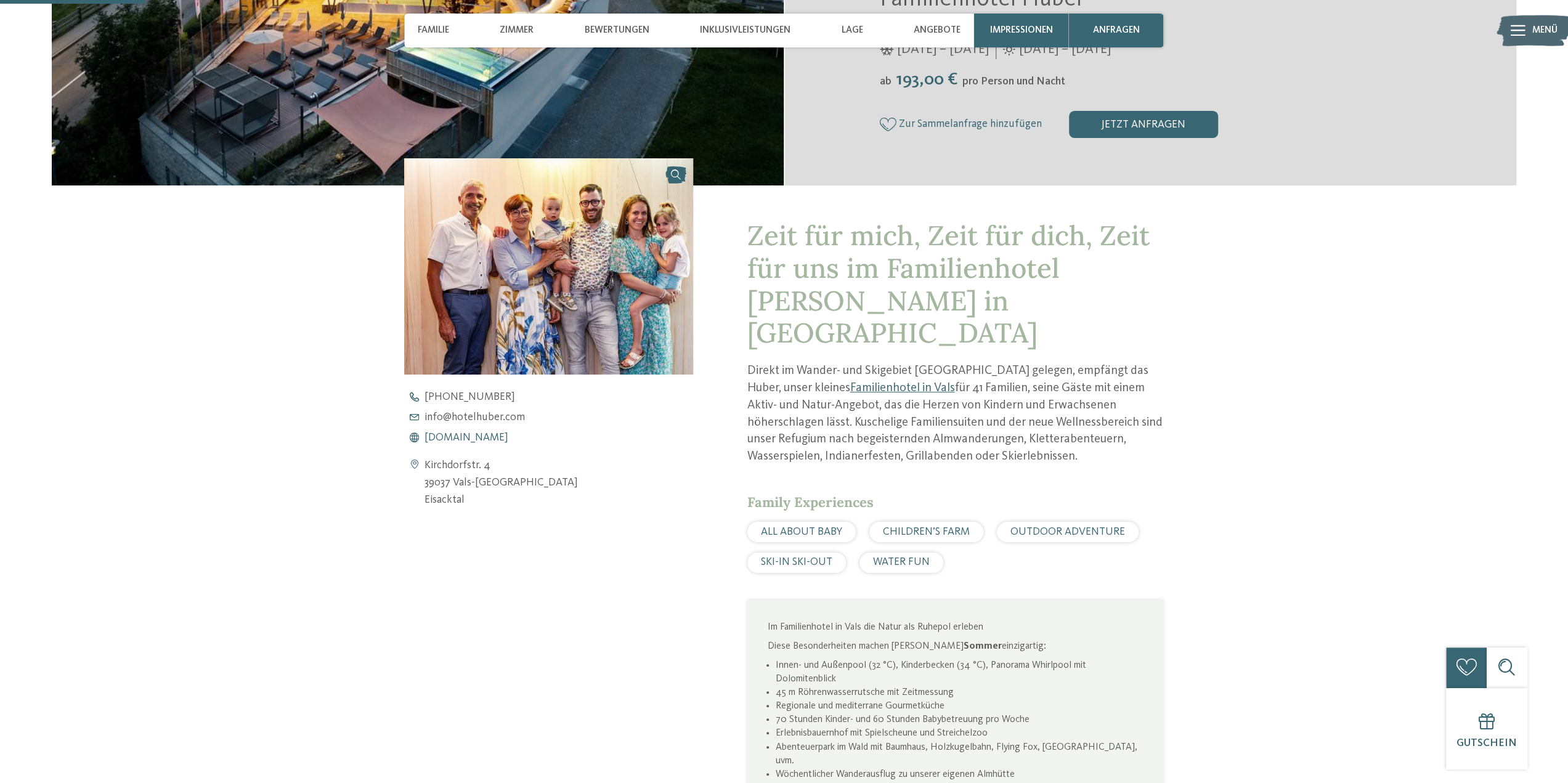
click at [466, 436] on span "www.hotelhuber.com" at bounding box center [466, 438] width 84 height 11
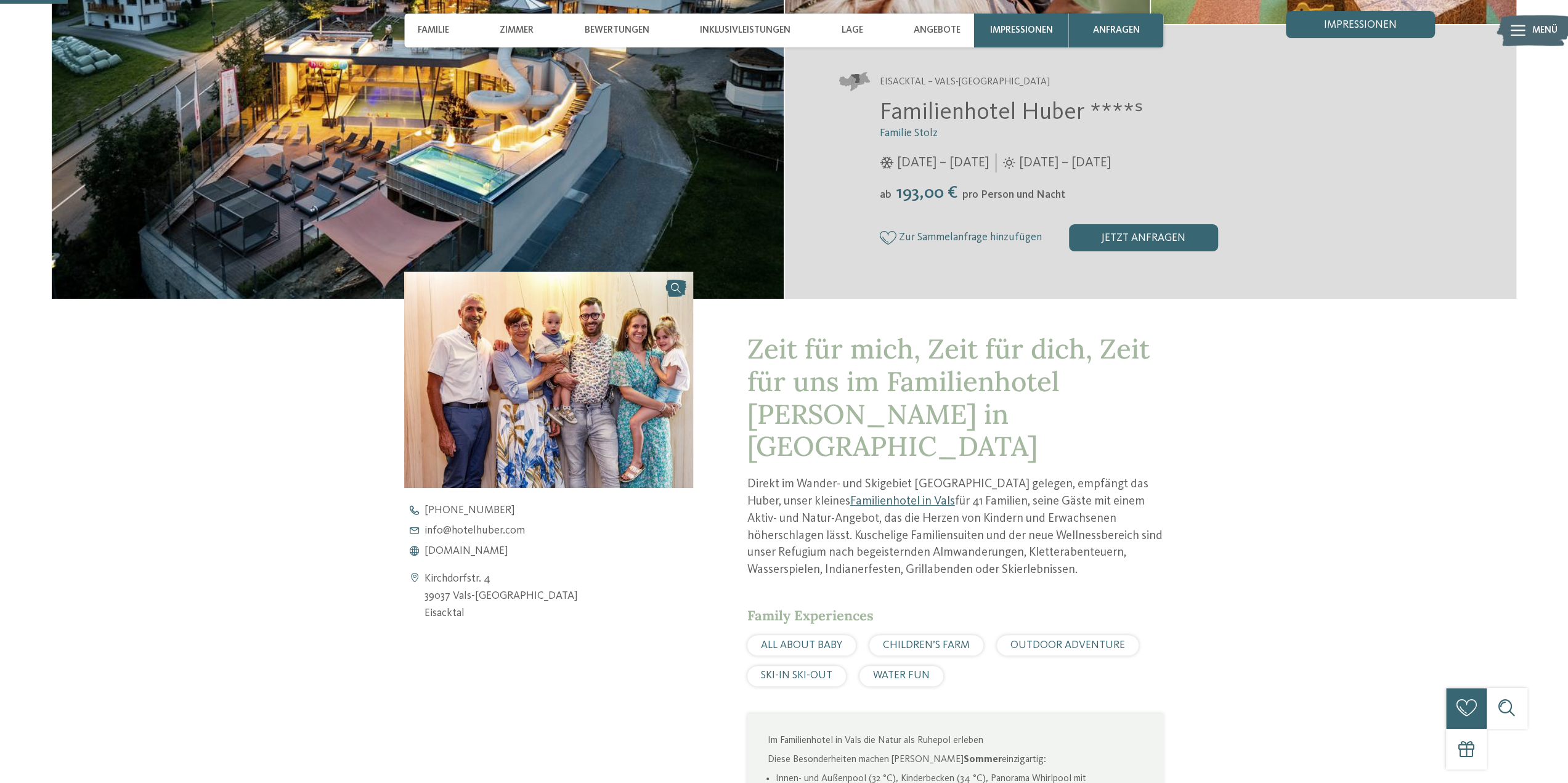
scroll to position [185, 0]
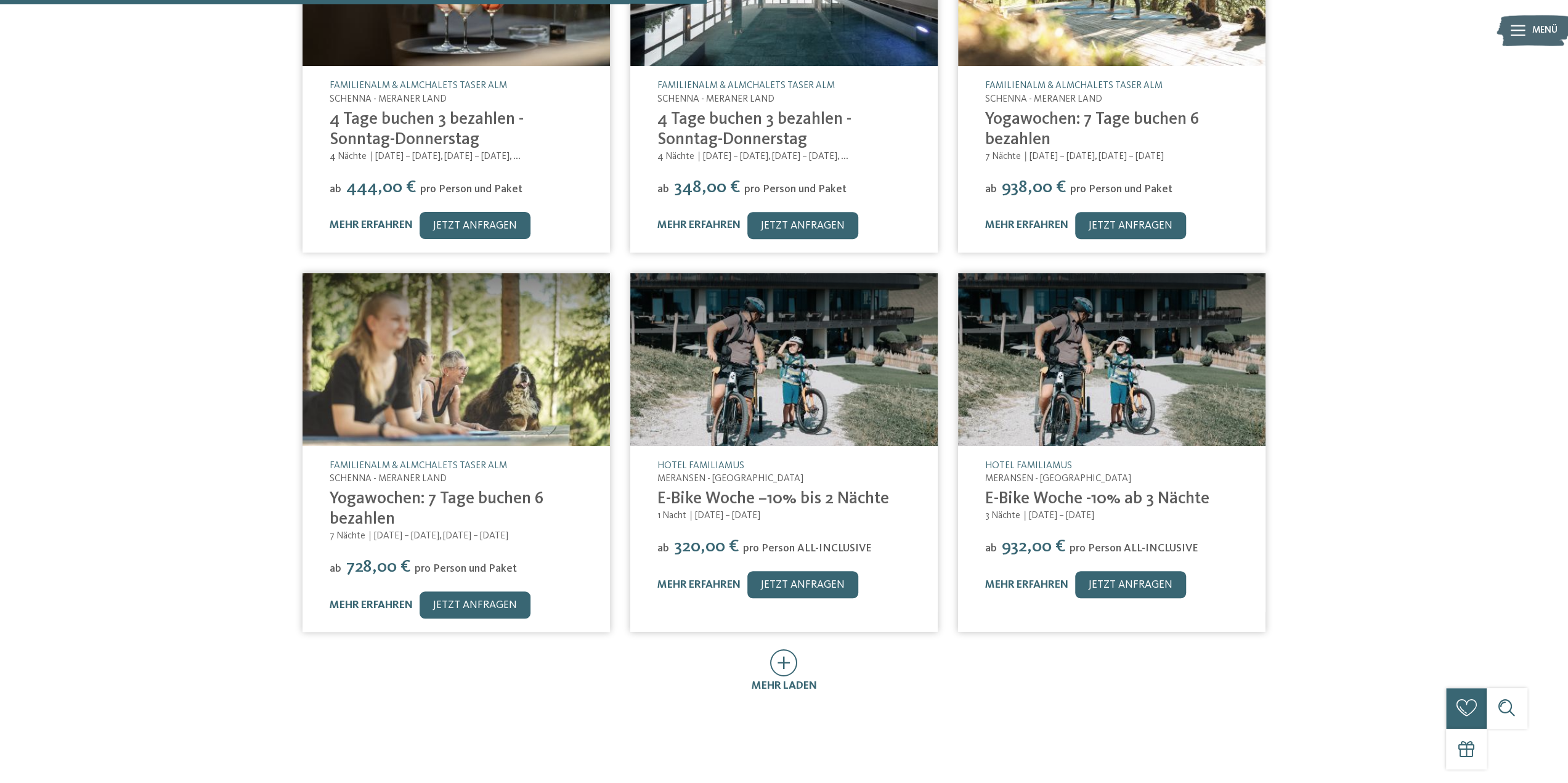
scroll to position [493, 0]
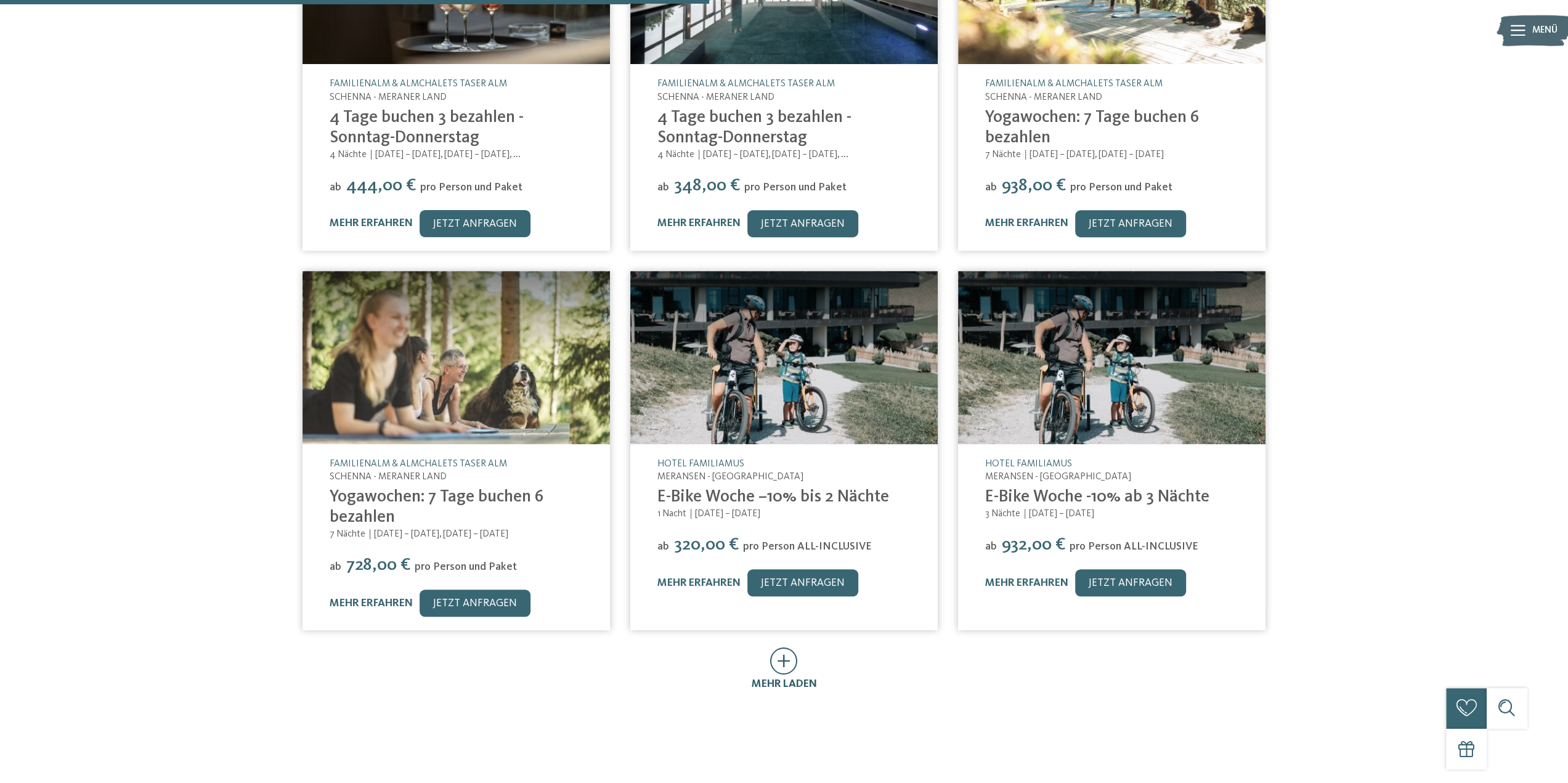
click at [779, 648] on icon at bounding box center [784, 661] width 28 height 27
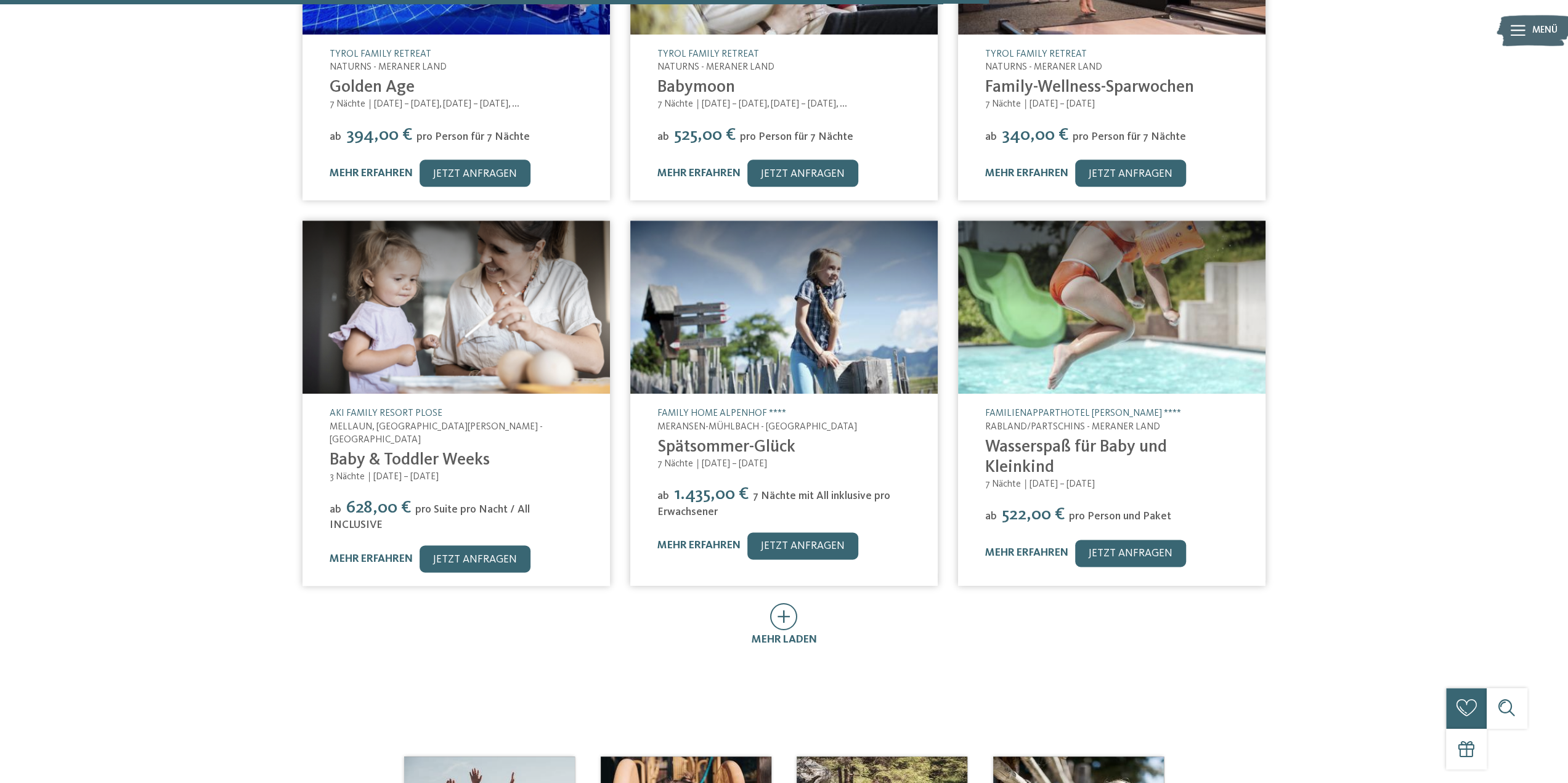
scroll to position [1356, 0]
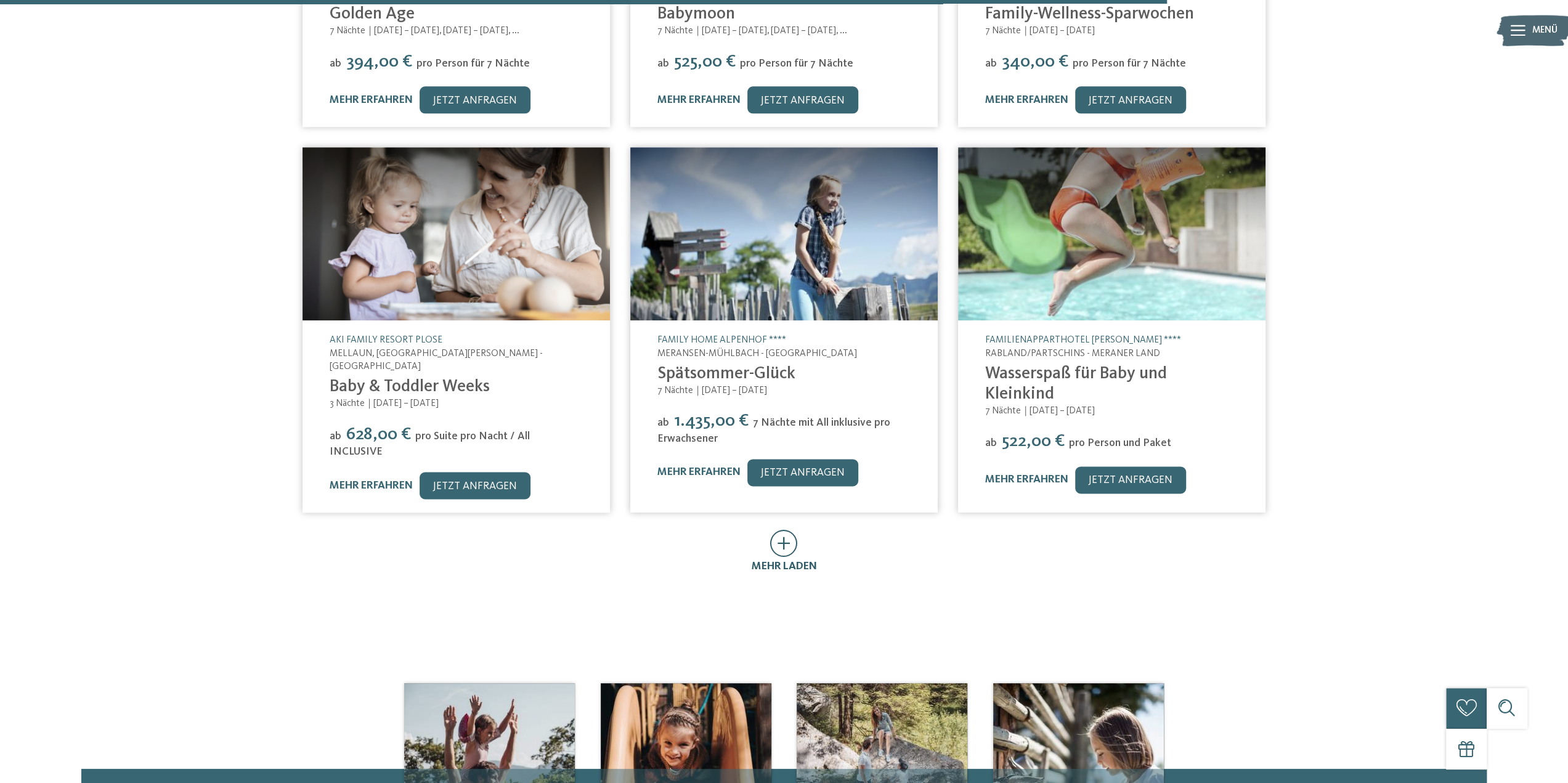
click at [798, 530] on div "mehr laden" at bounding box center [784, 552] width 66 height 45
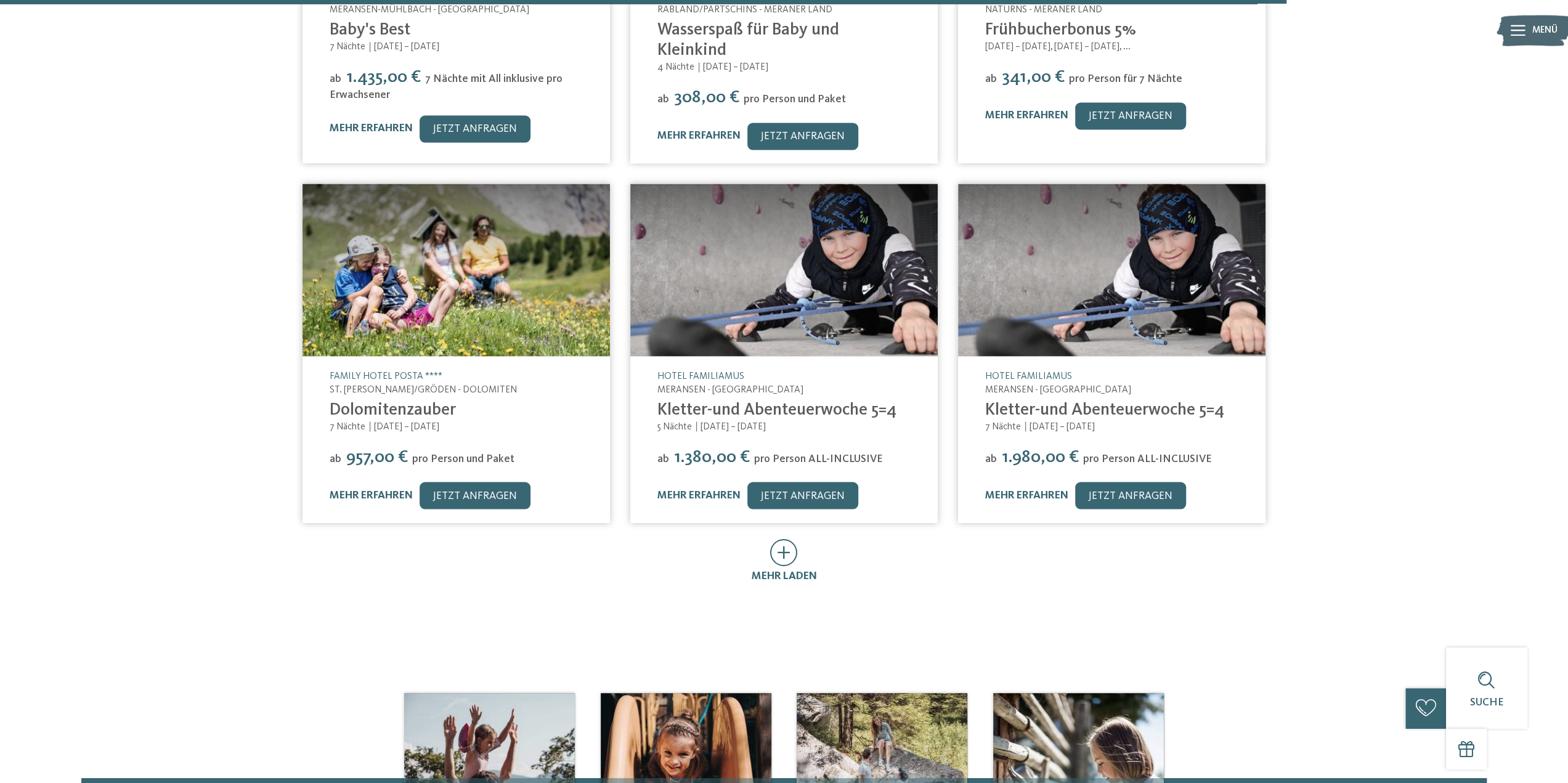
scroll to position [2095, 0]
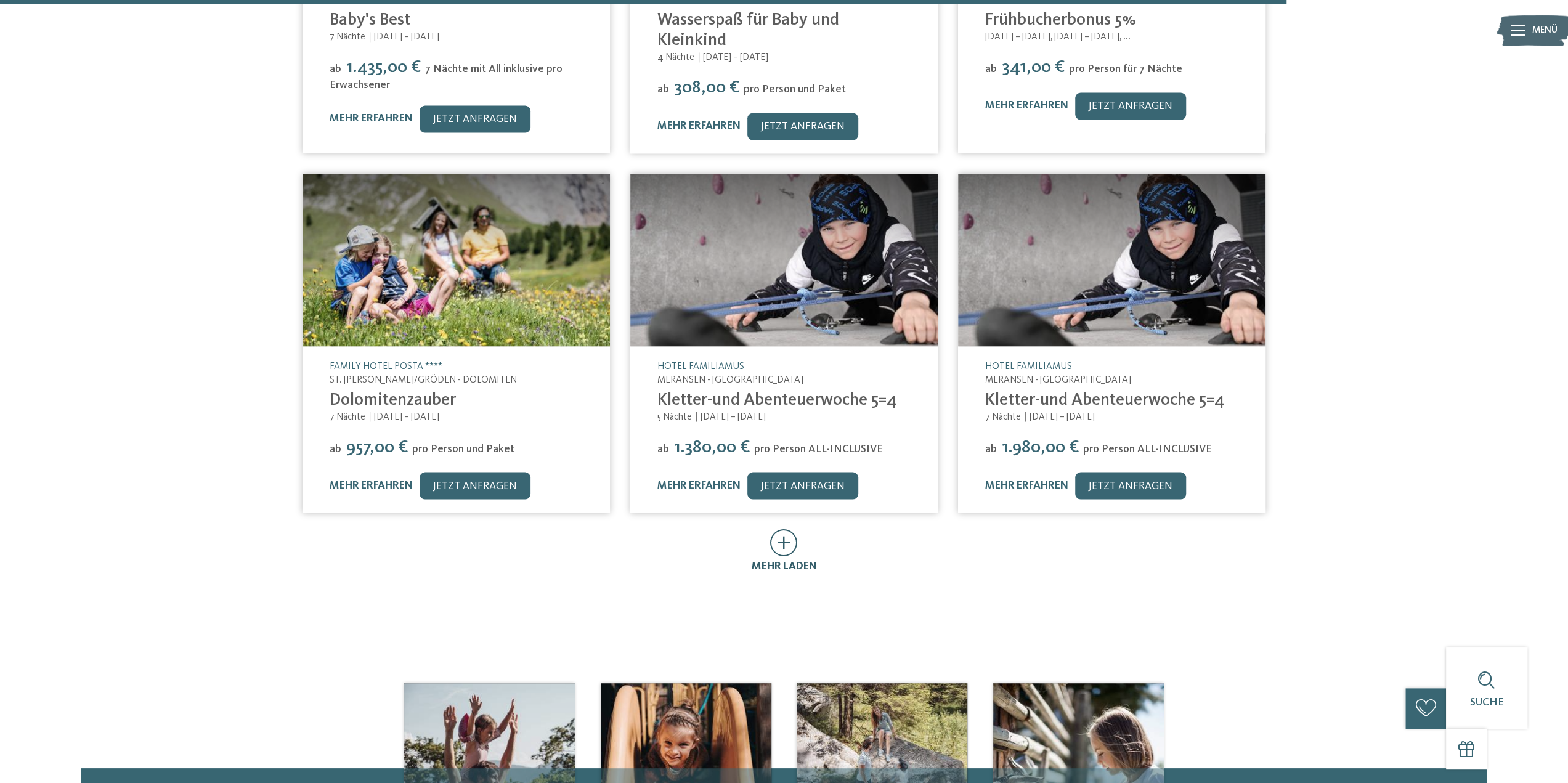
click at [787, 529] on icon at bounding box center [784, 542] width 28 height 27
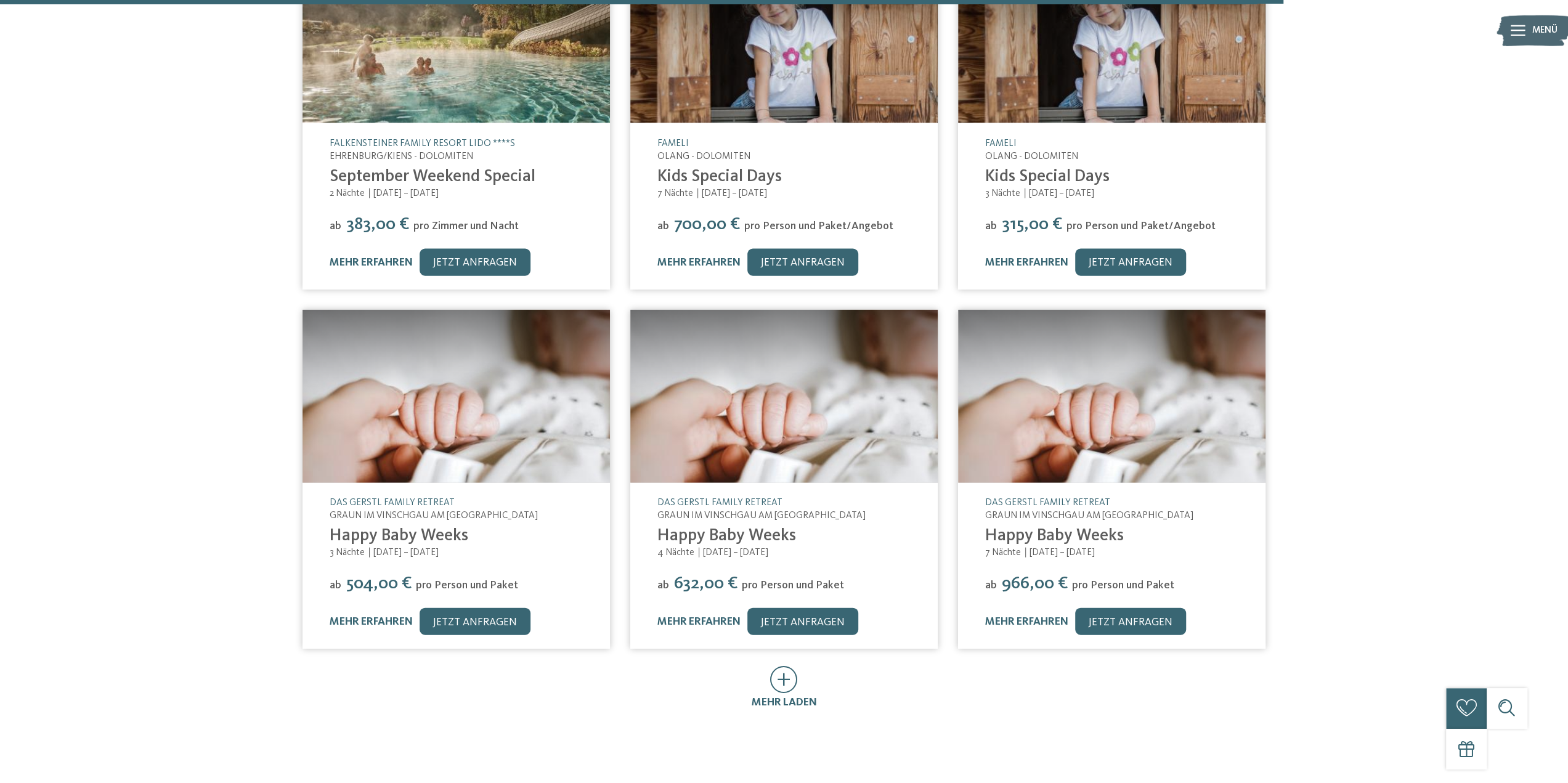
scroll to position [2835, 0]
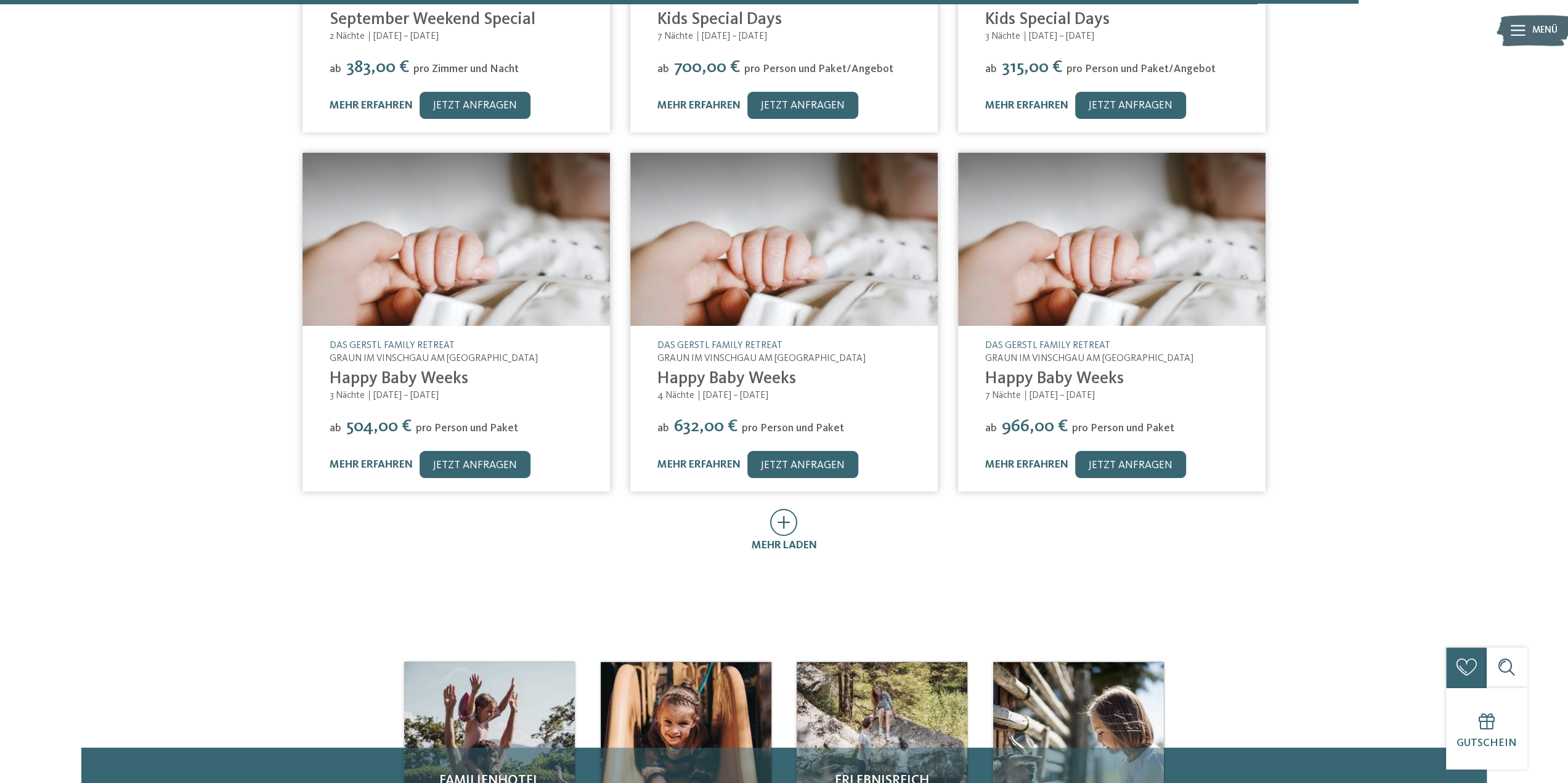
click at [785, 509] on icon at bounding box center [784, 522] width 28 height 27
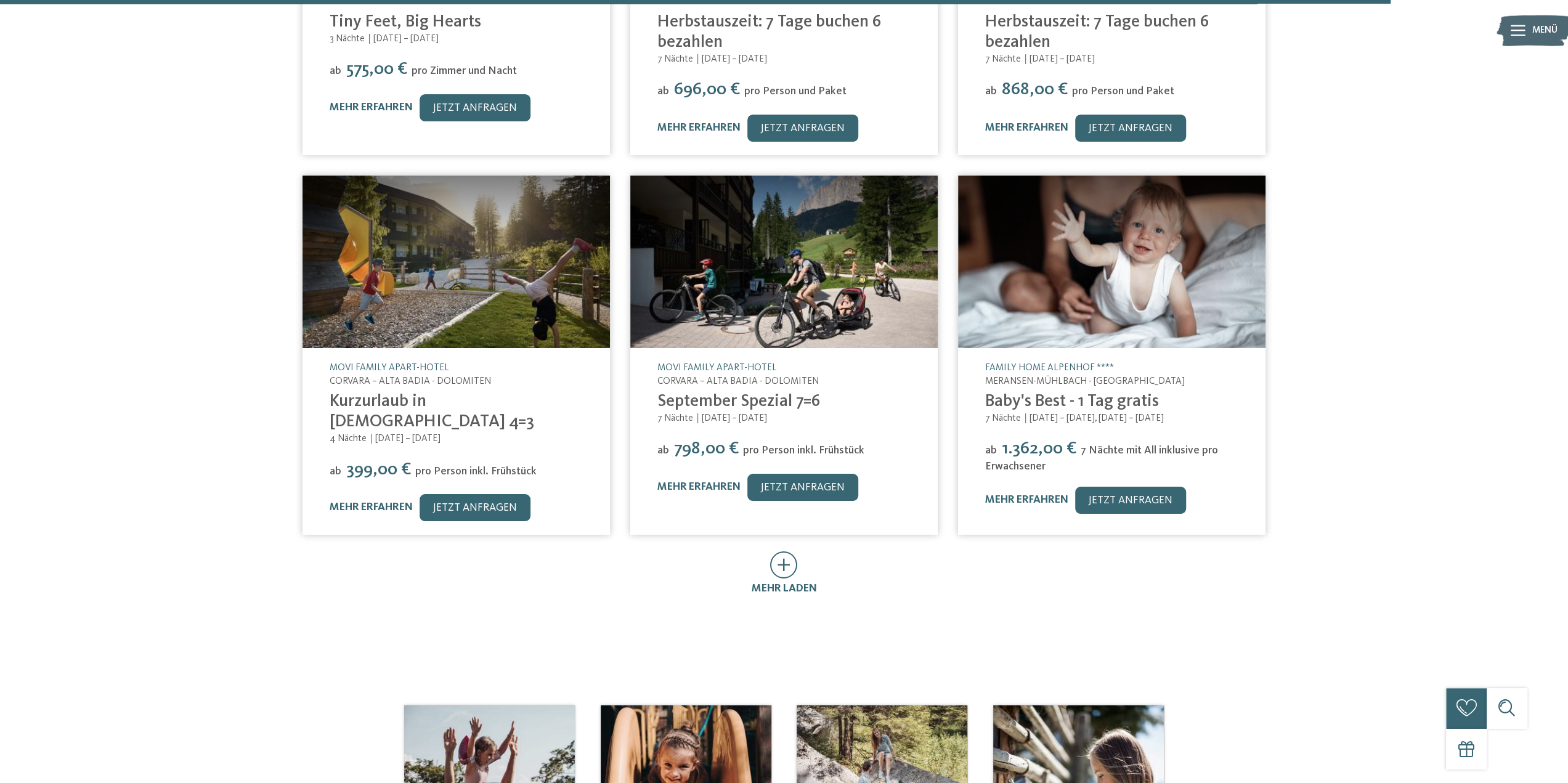
scroll to position [3574, 0]
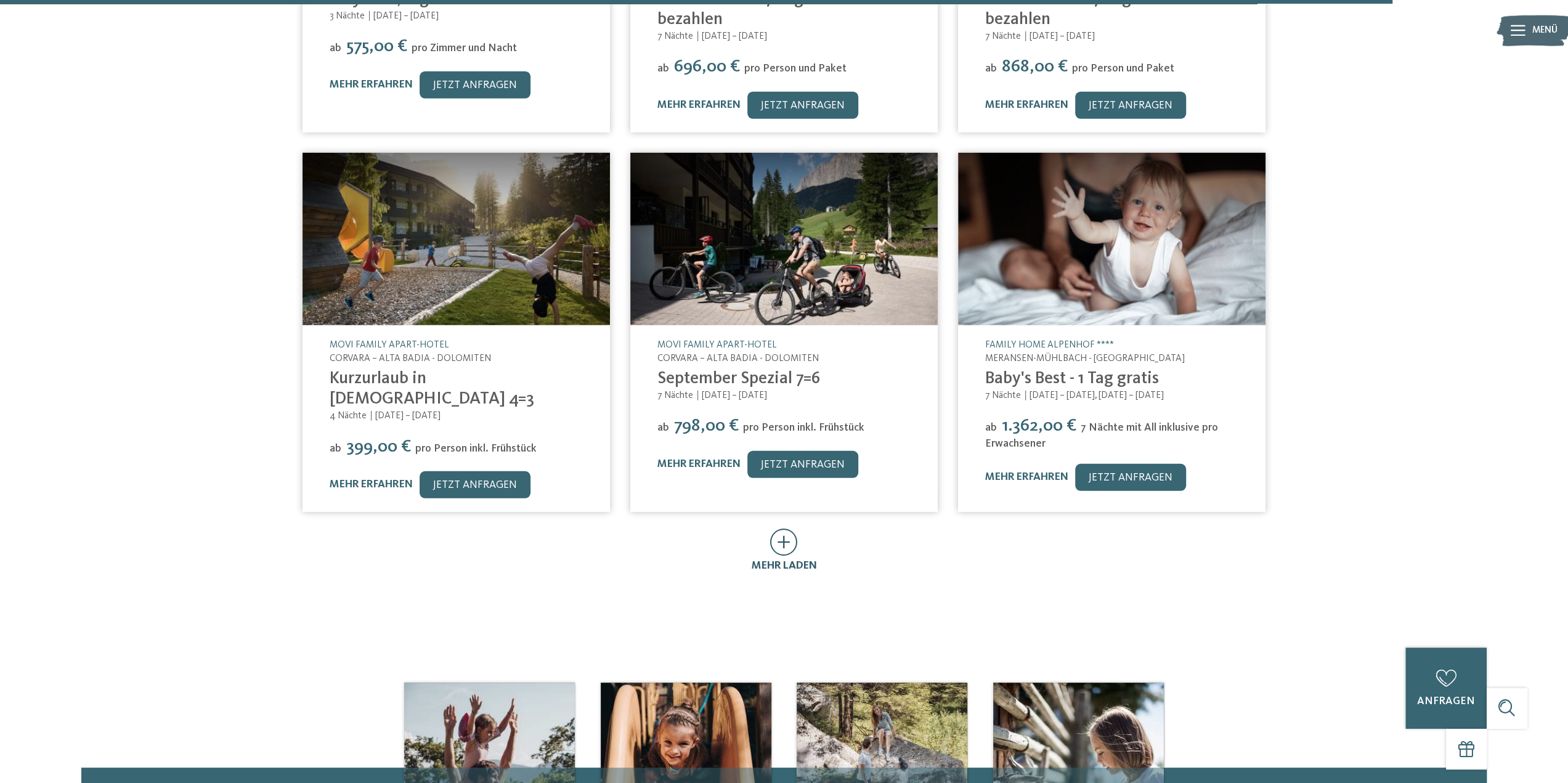
click at [785, 529] on icon at bounding box center [784, 542] width 28 height 27
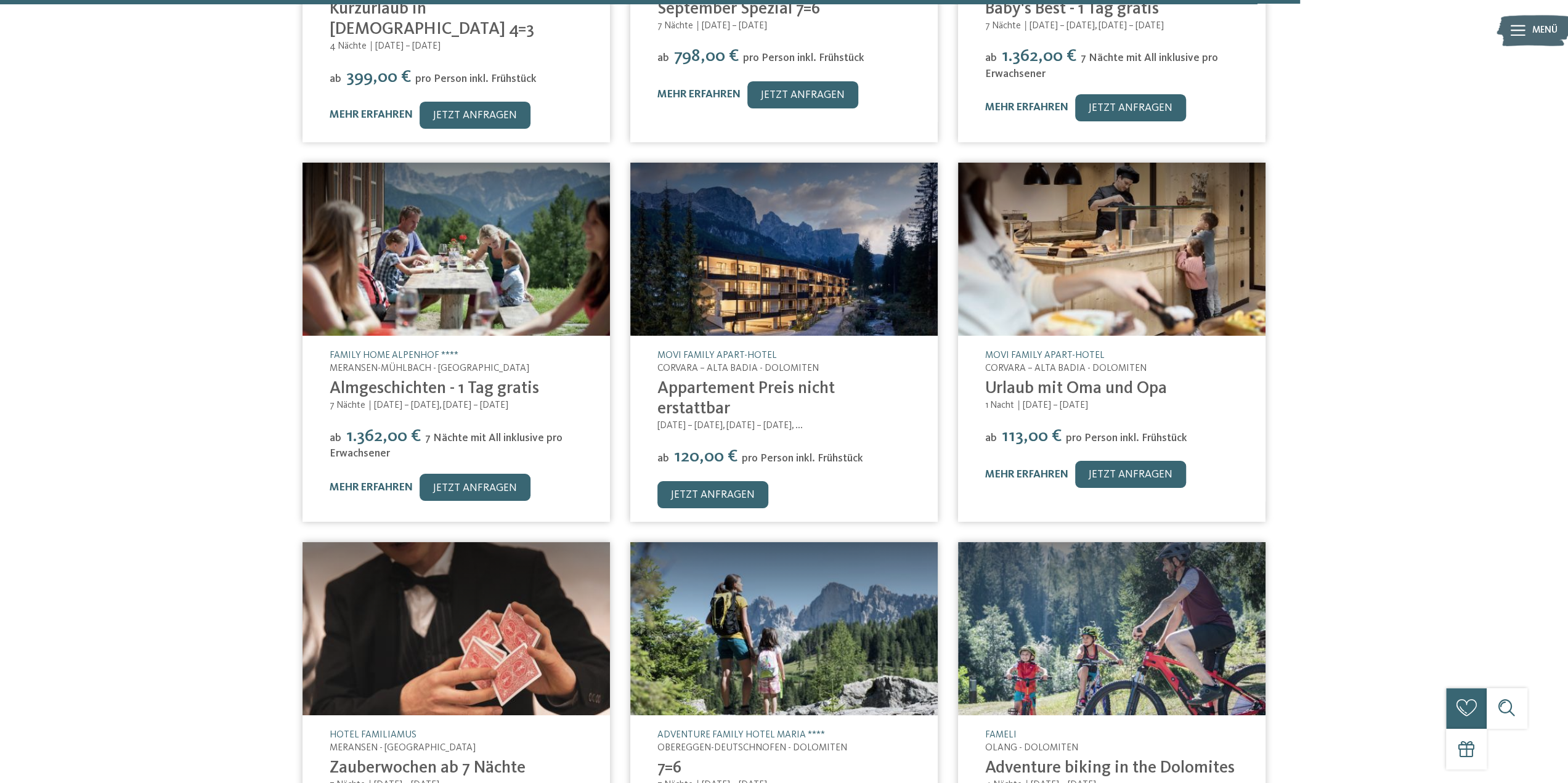
scroll to position [4129, 0]
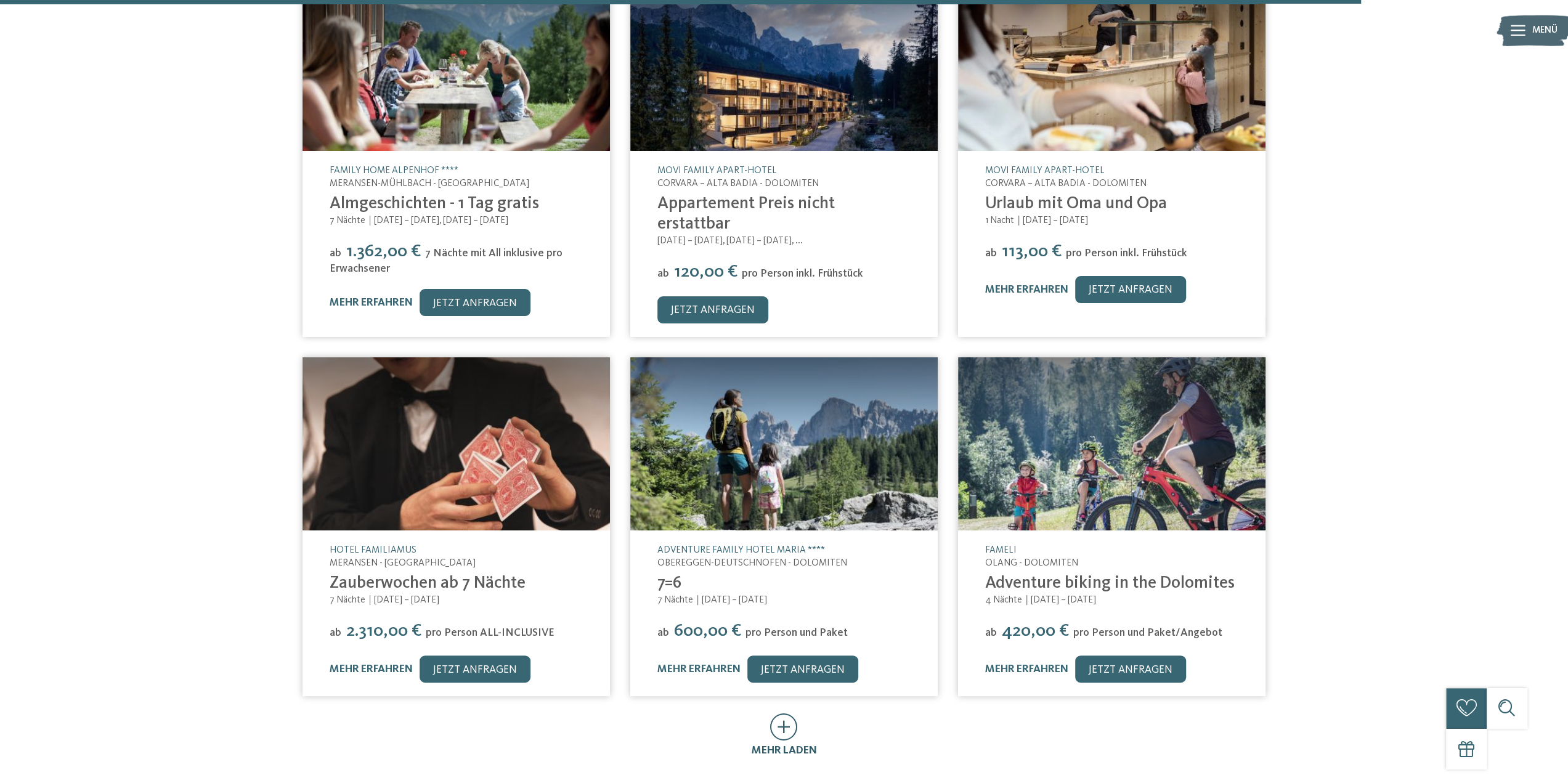
click at [784, 713] on icon at bounding box center [784, 726] width 28 height 27
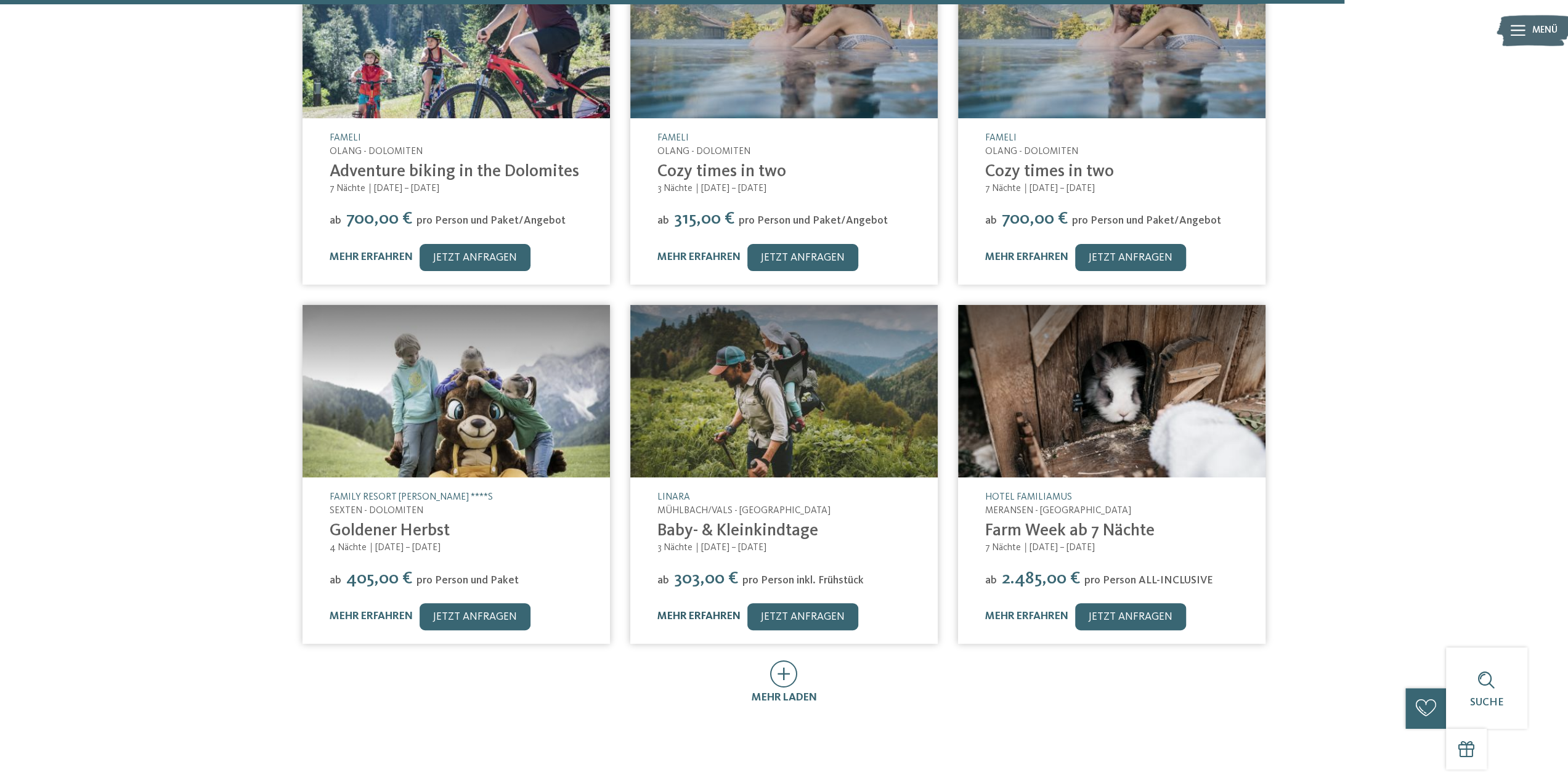
scroll to position [4930, 0]
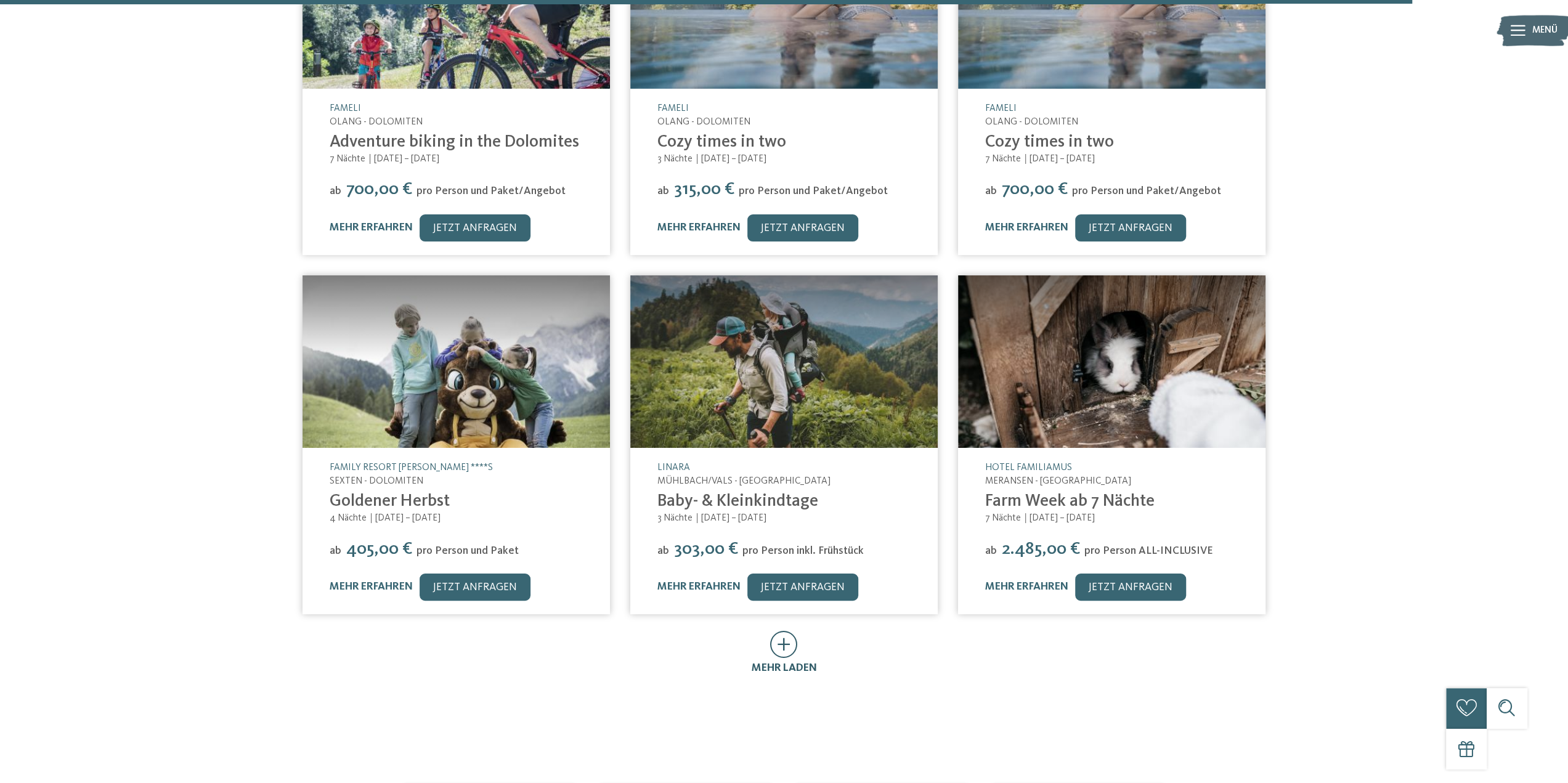
click at [784, 631] on icon at bounding box center [784, 644] width 28 height 27
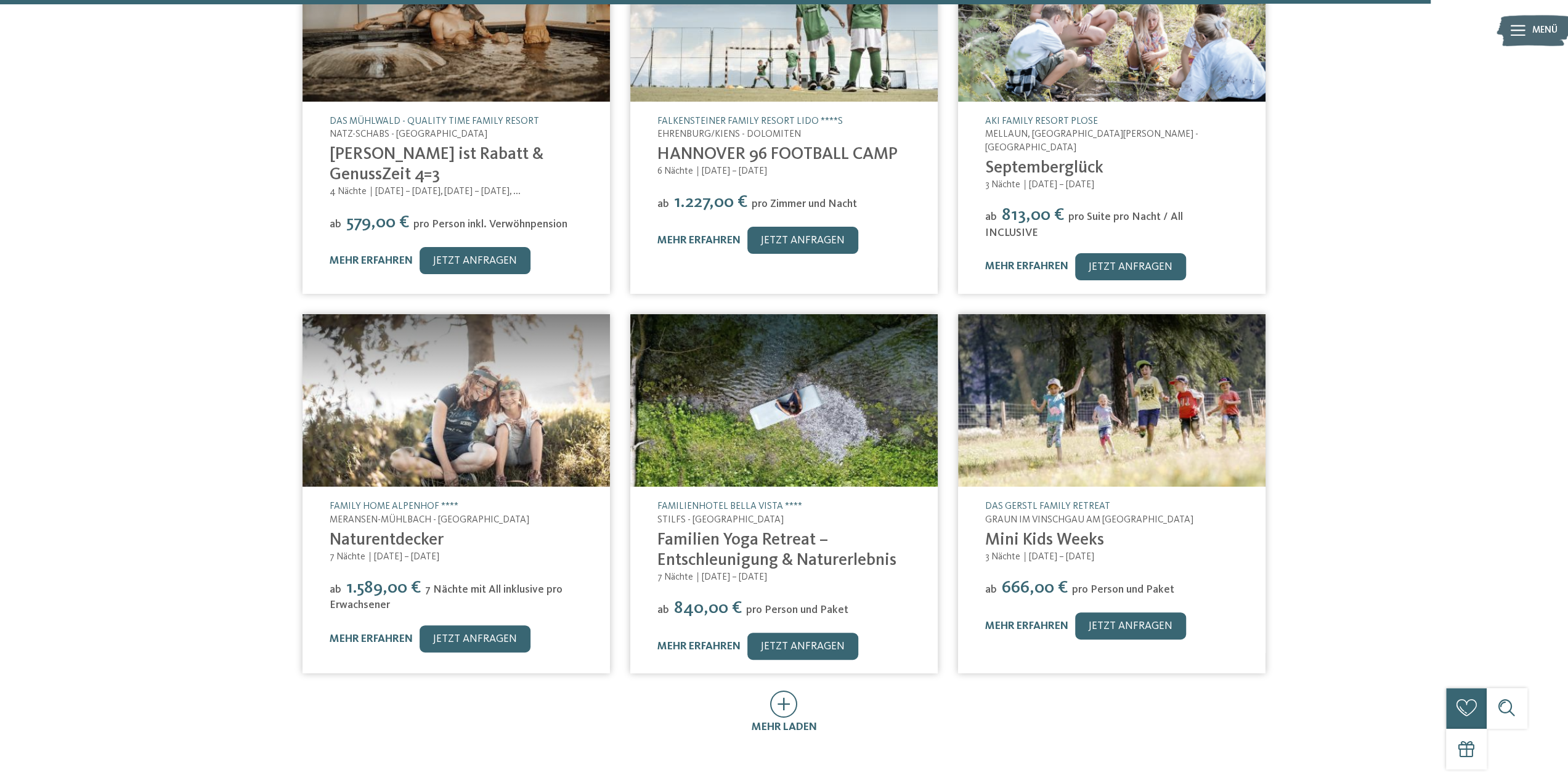
scroll to position [5669, 0]
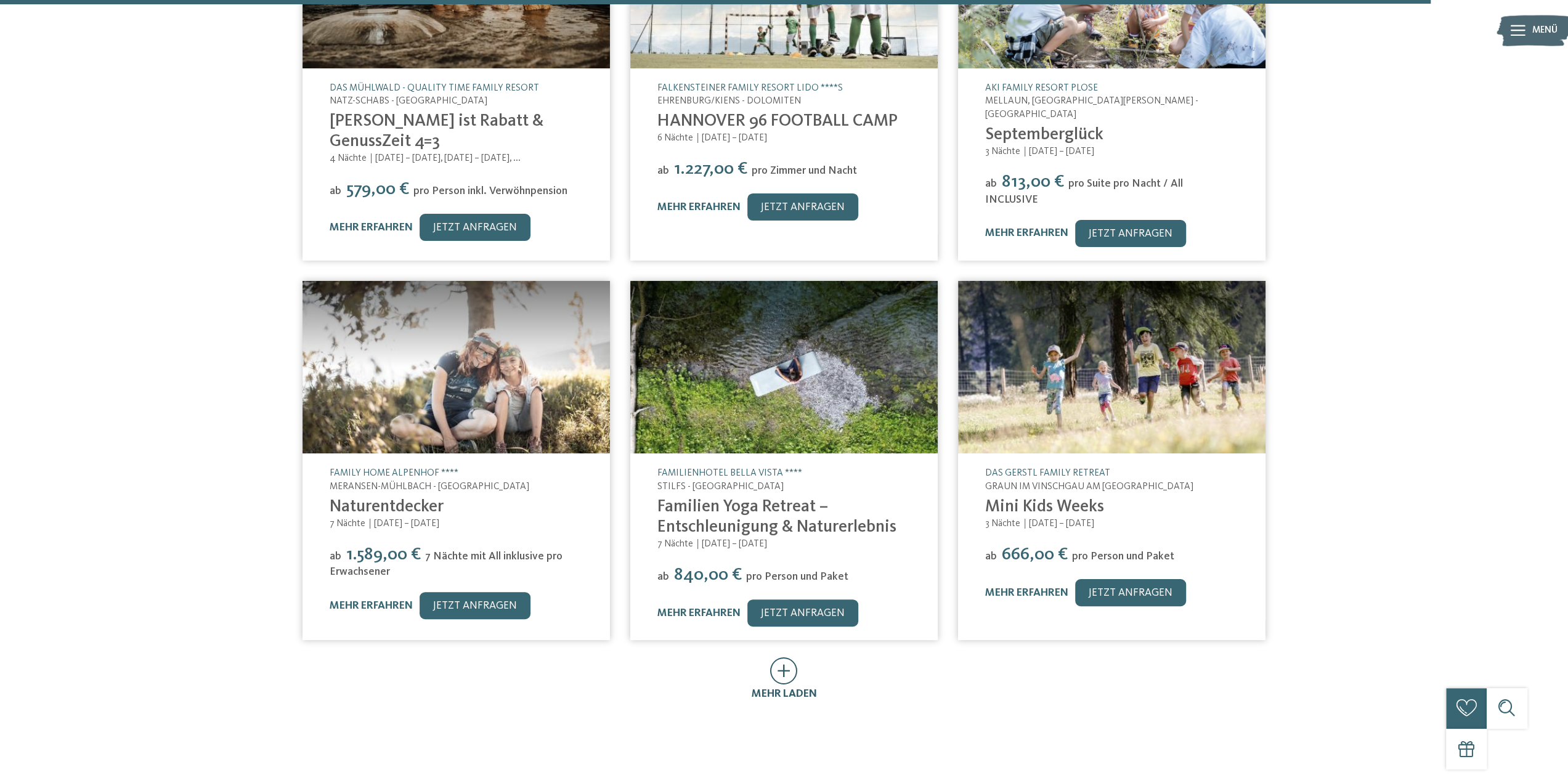
click at [785, 658] on icon at bounding box center [784, 671] width 28 height 27
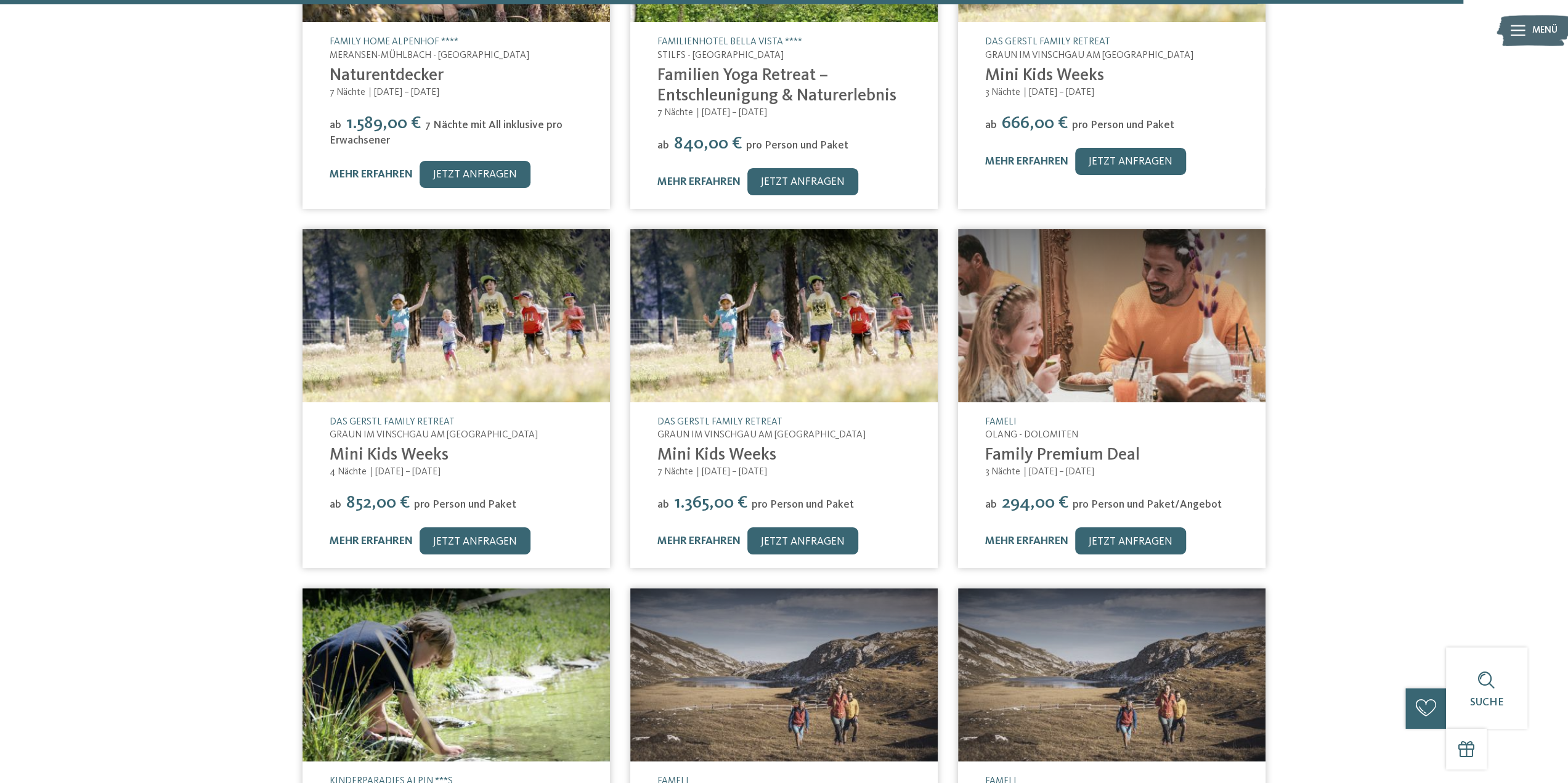
scroll to position [6470, 0]
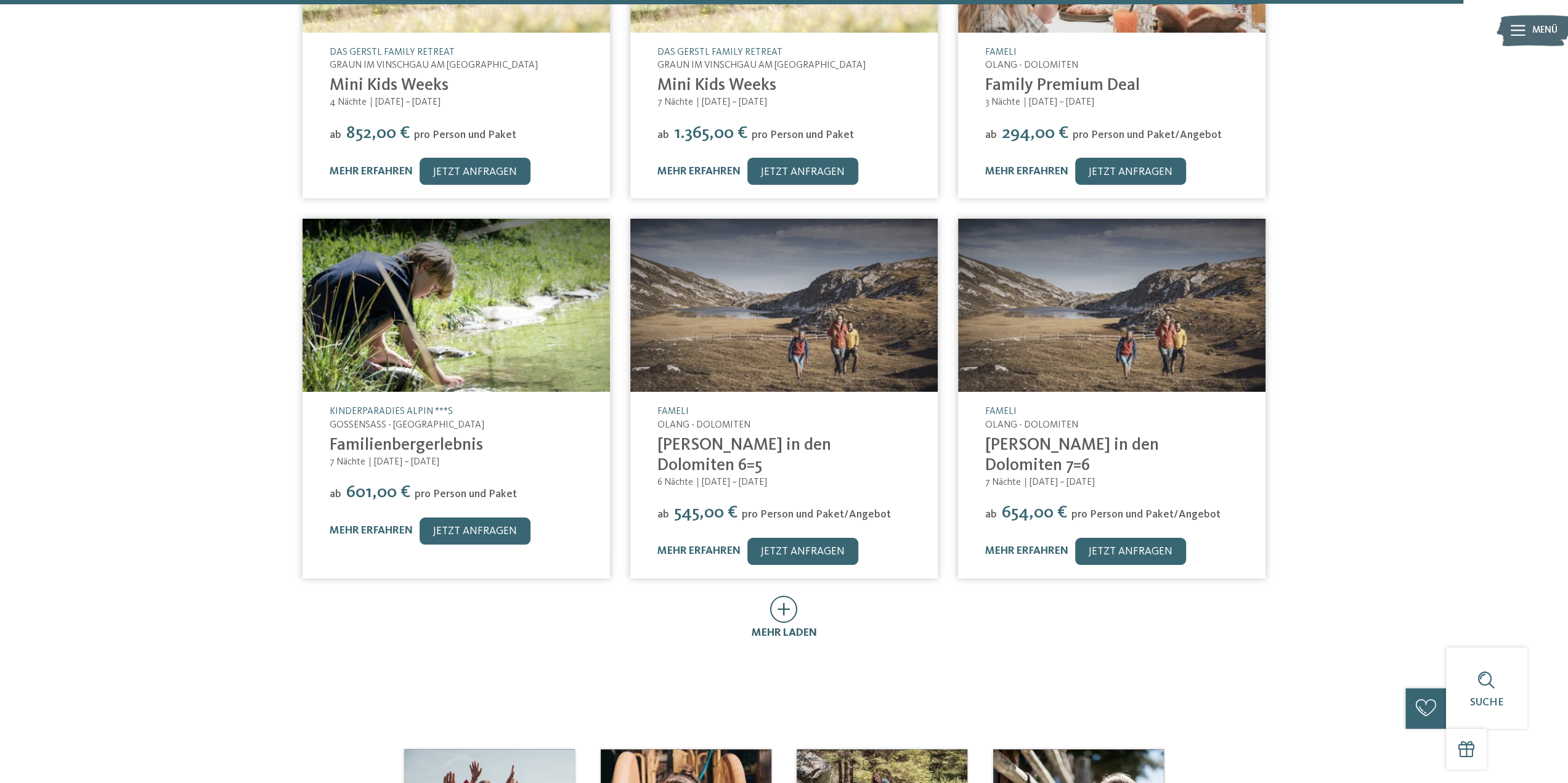
click at [781, 595] on icon at bounding box center [784, 609] width 28 height 27
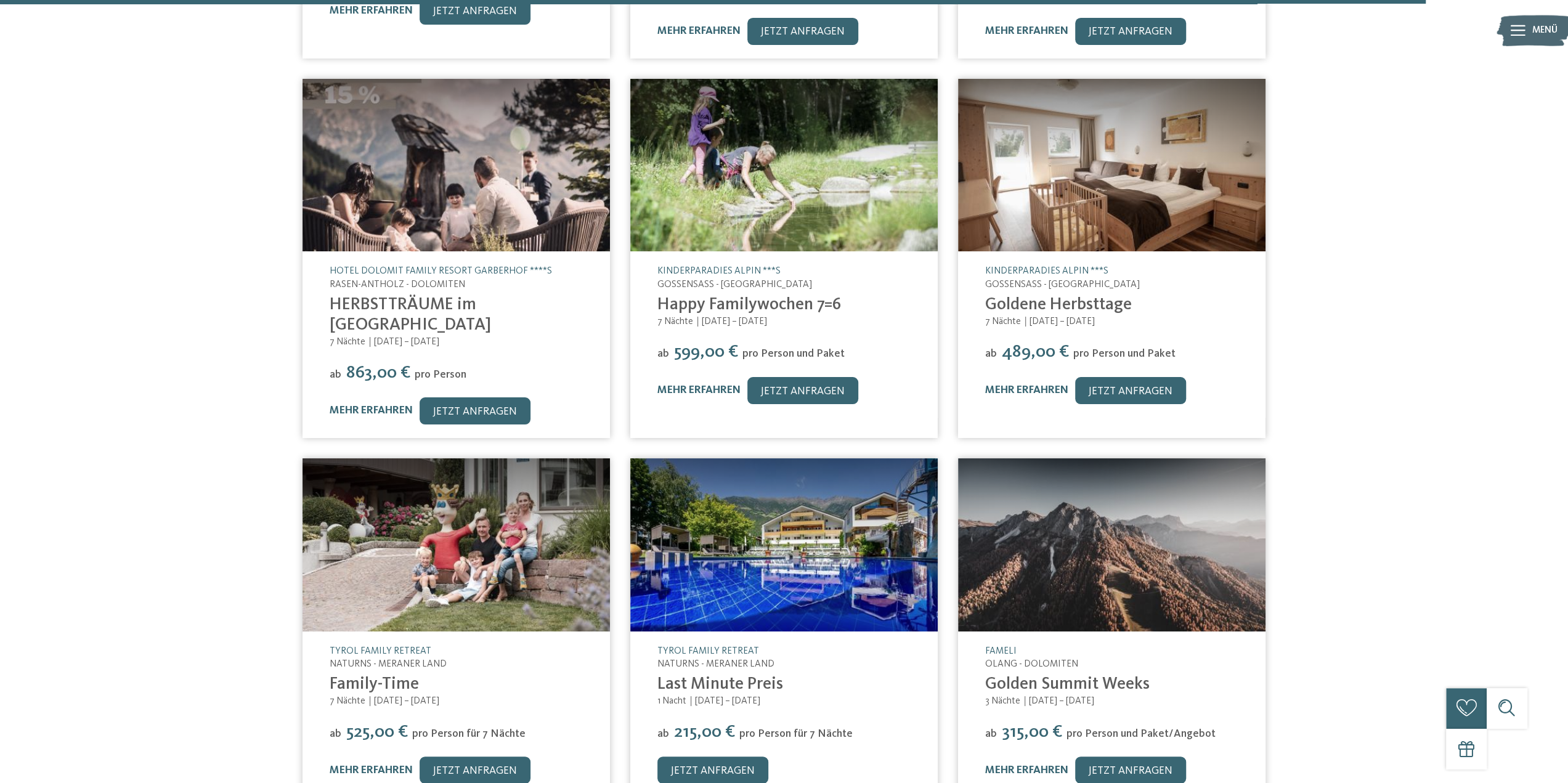
scroll to position [7025, 0]
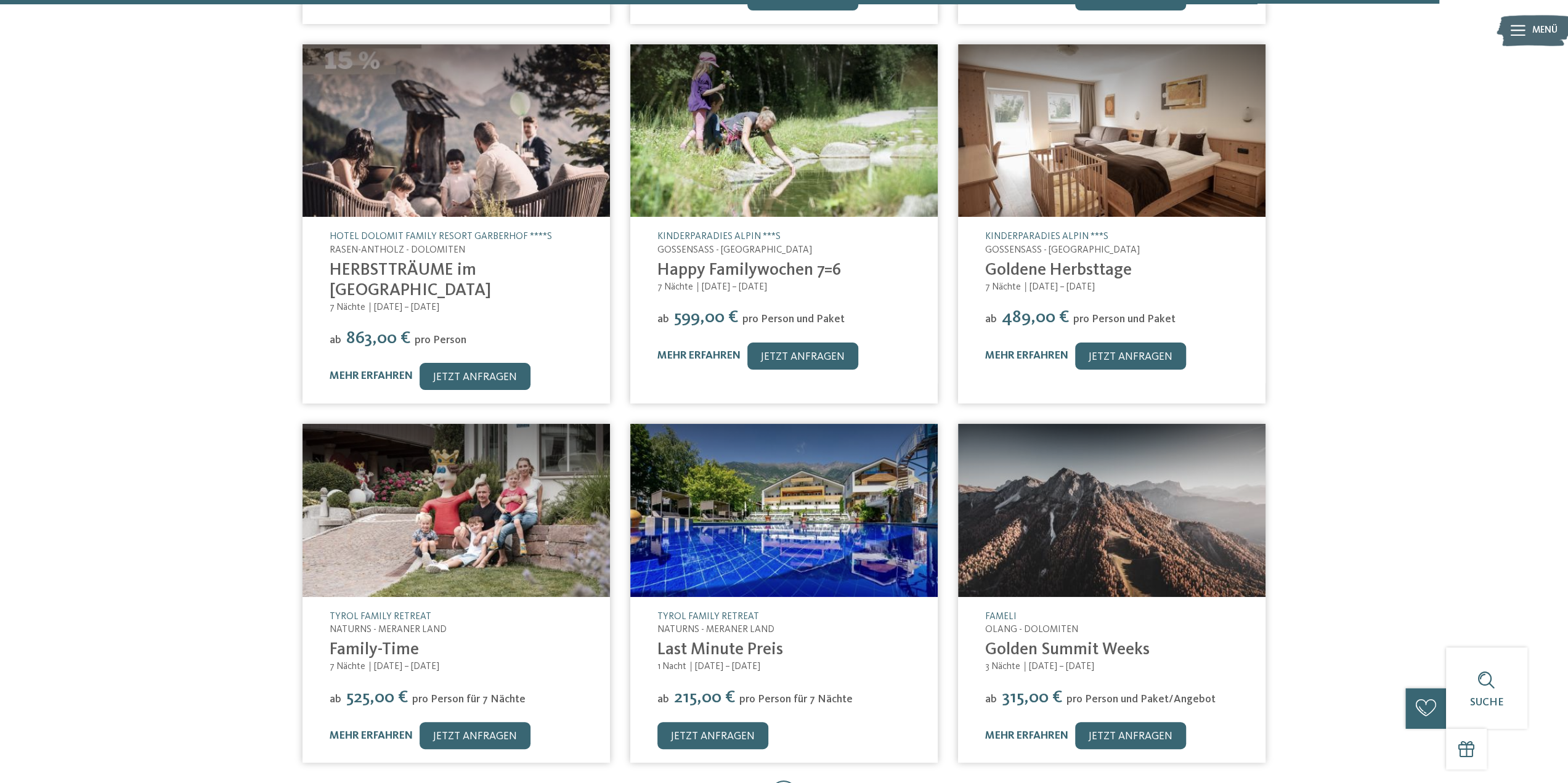
drag, startPoint x: 448, startPoint y: 89, endPoint x: 155, endPoint y: 321, distance: 373.7
click at [795, 781] on icon at bounding box center [784, 794] width 28 height 27
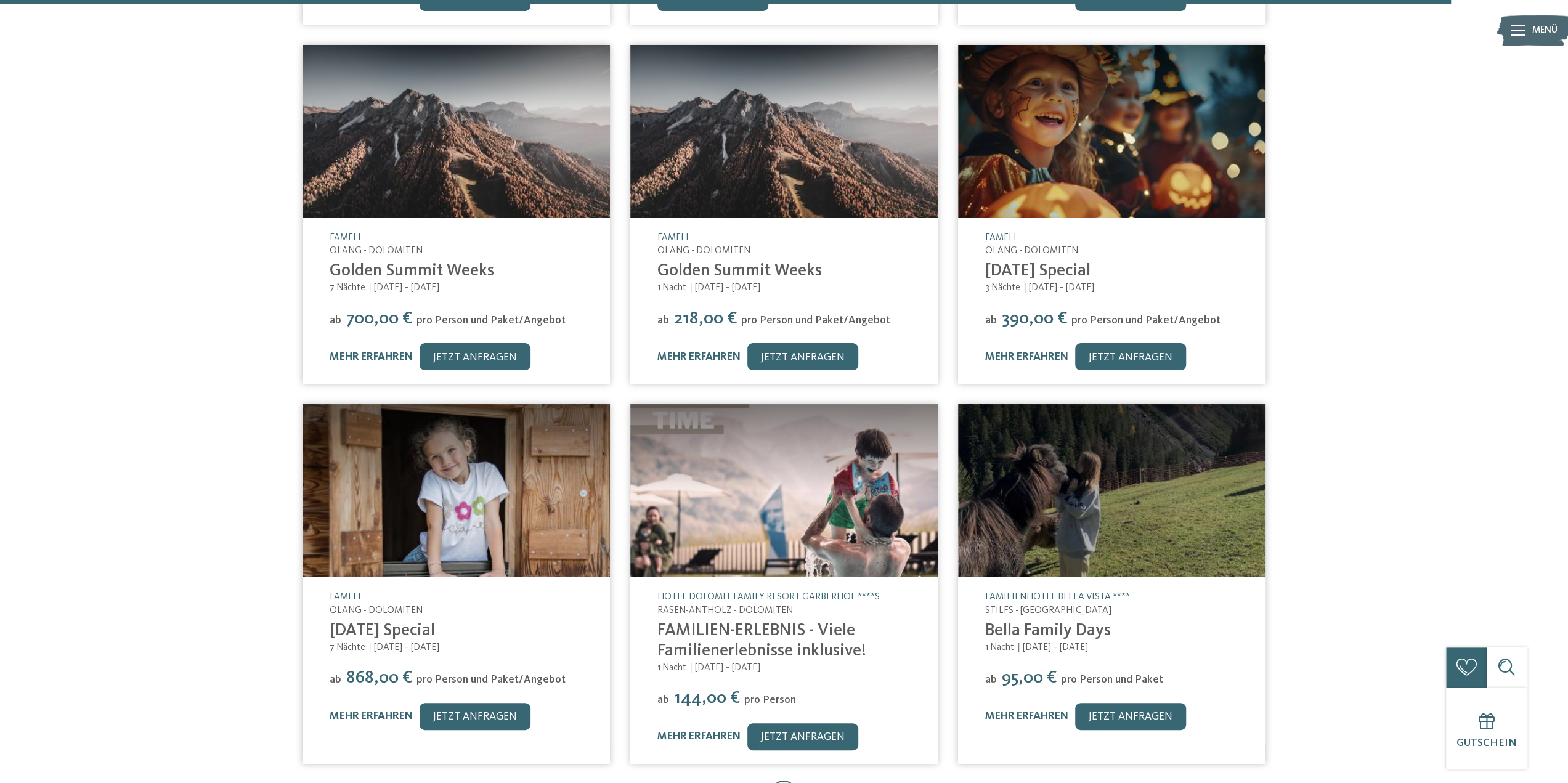
scroll to position [7764, 0]
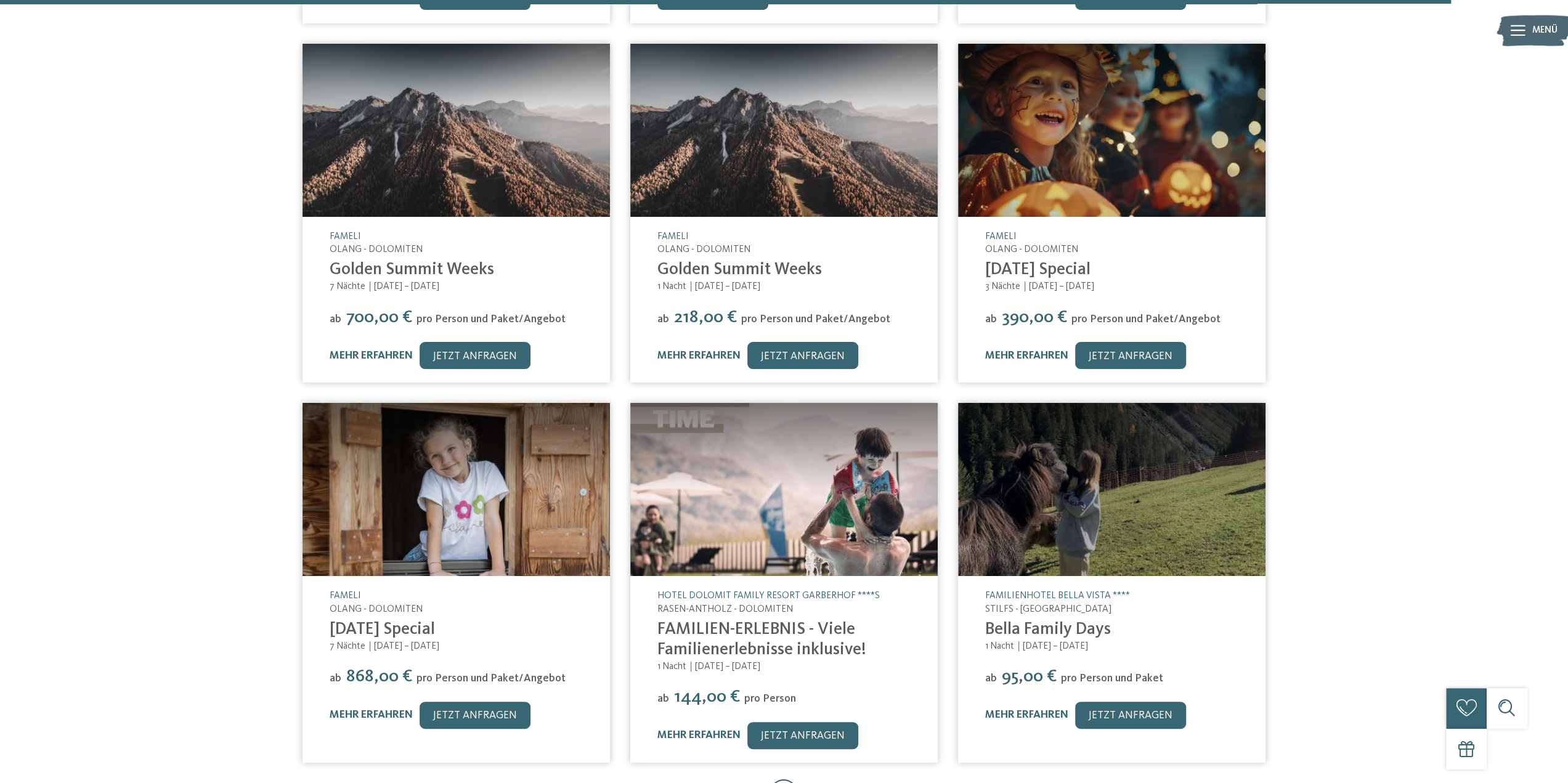
click at [783, 780] on icon at bounding box center [784, 793] width 28 height 27
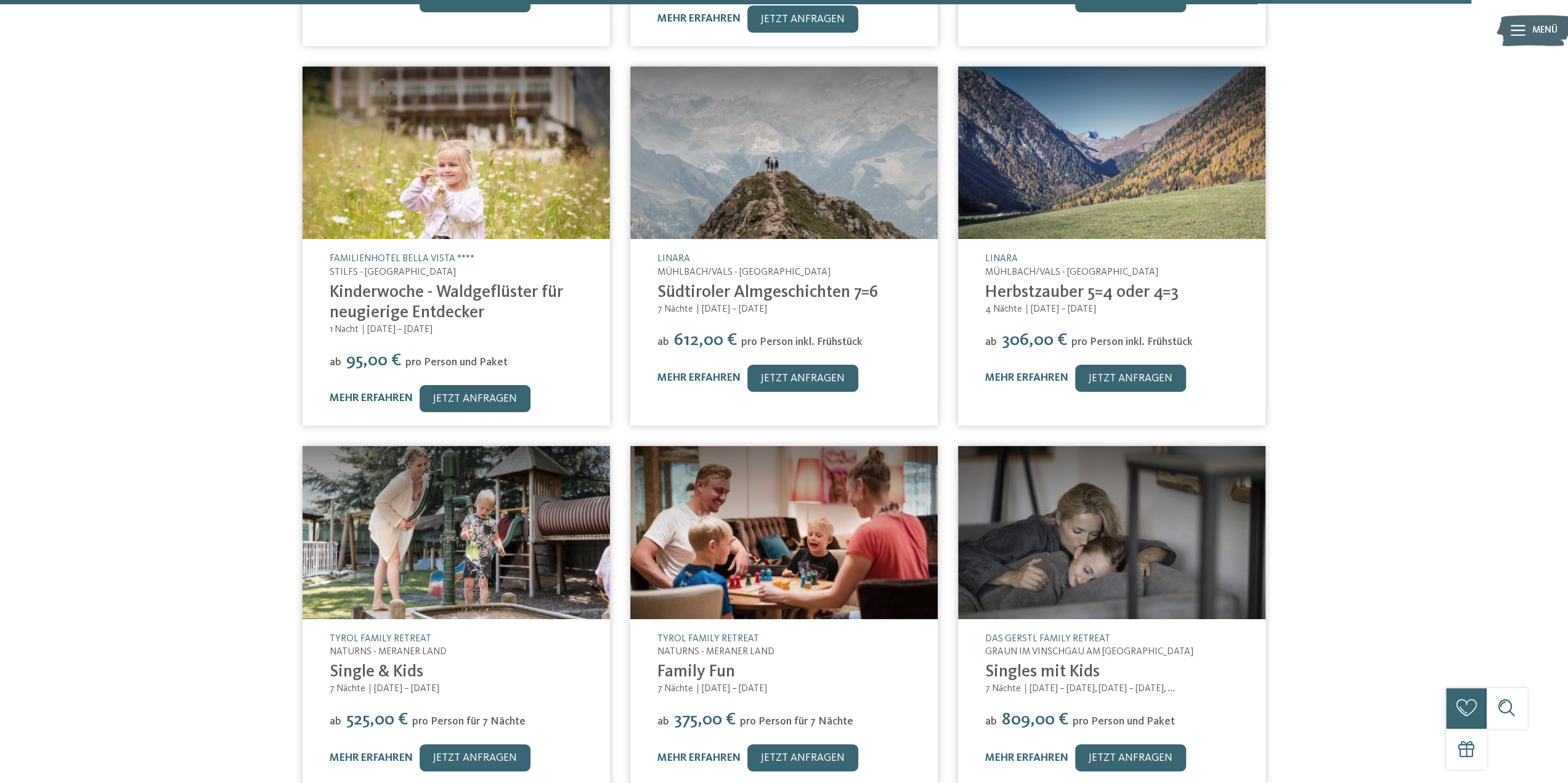
scroll to position [8565, 0]
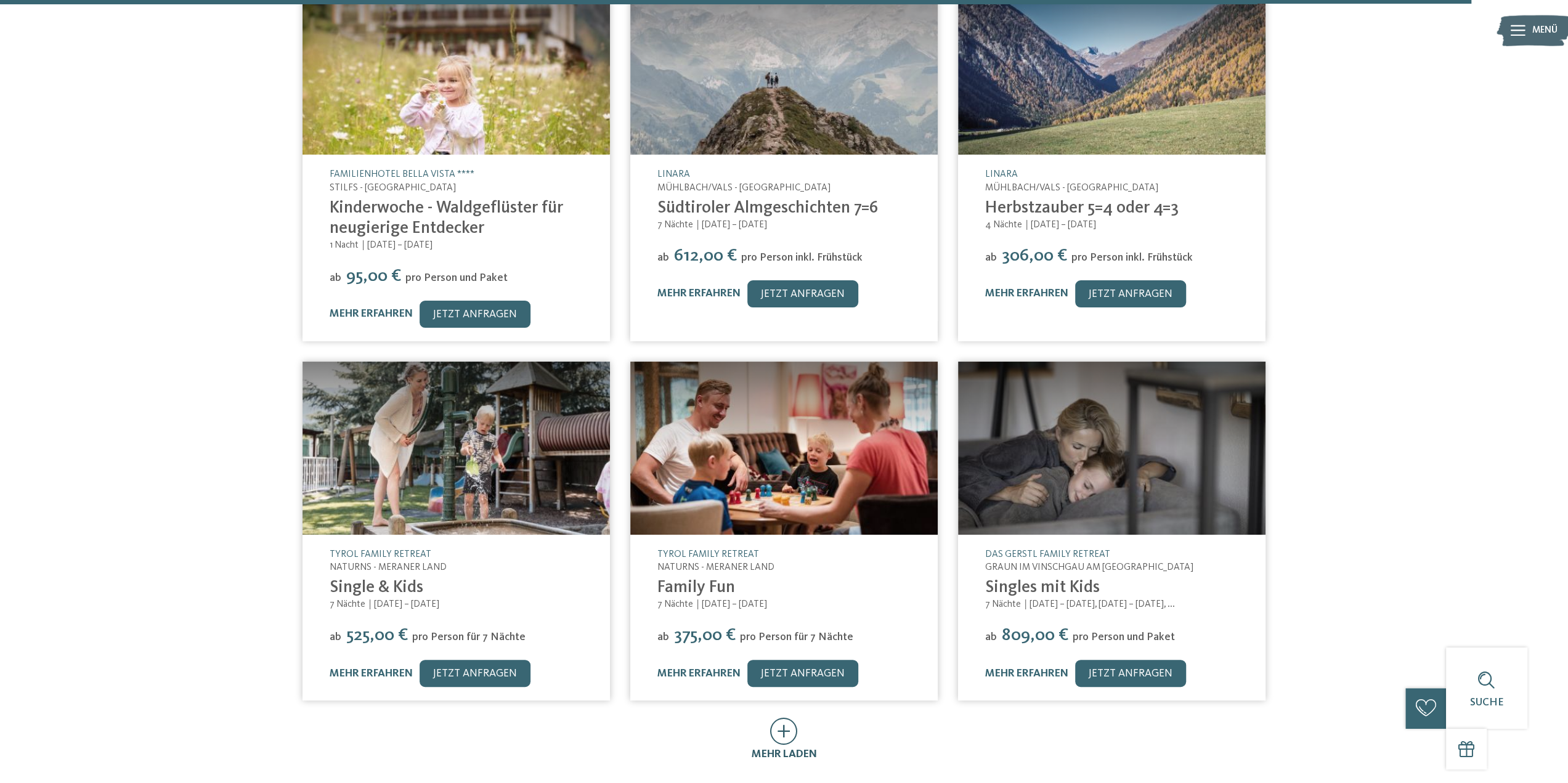
click at [788, 718] on icon at bounding box center [784, 731] width 28 height 27
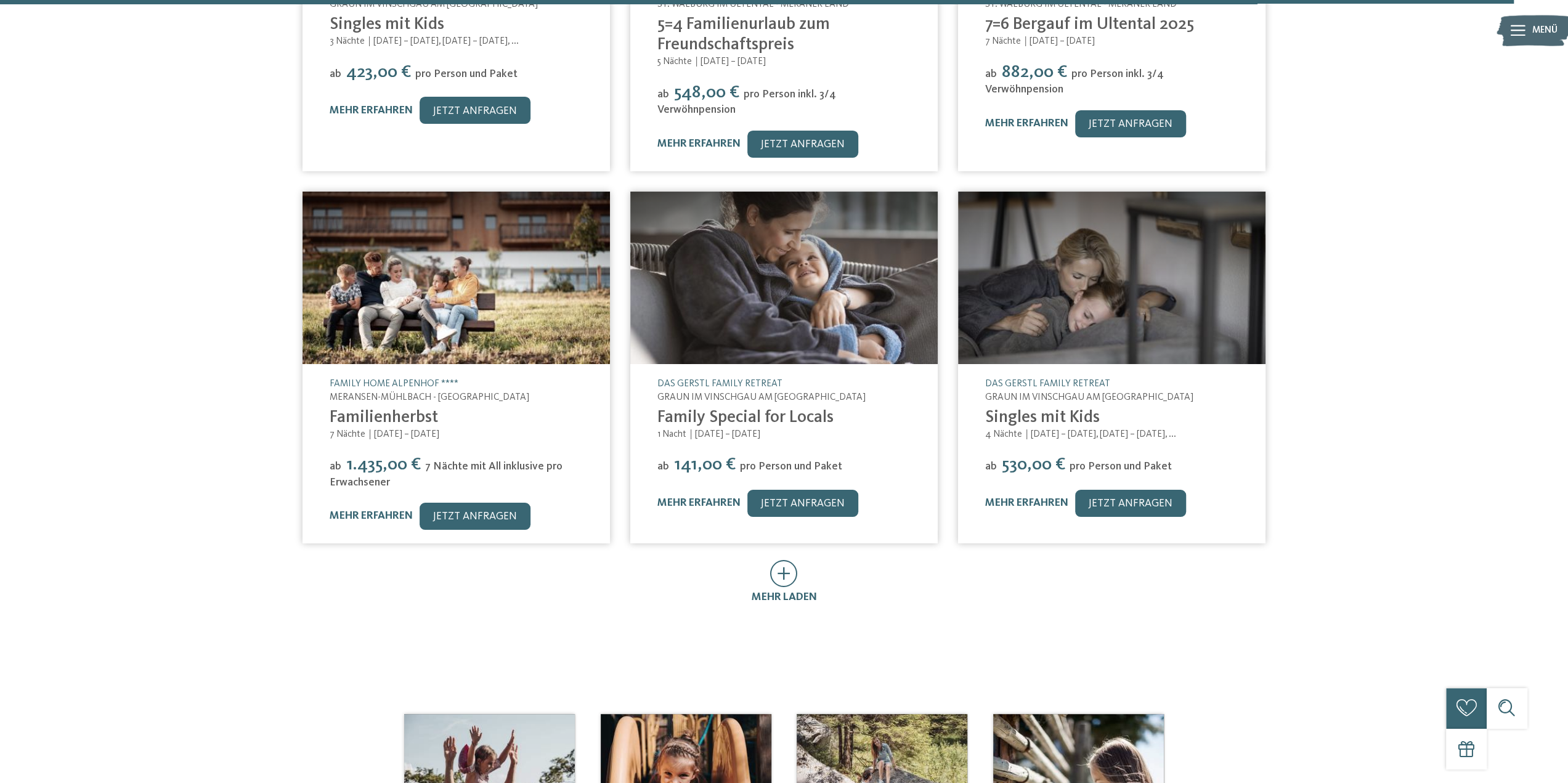
scroll to position [9552, 0]
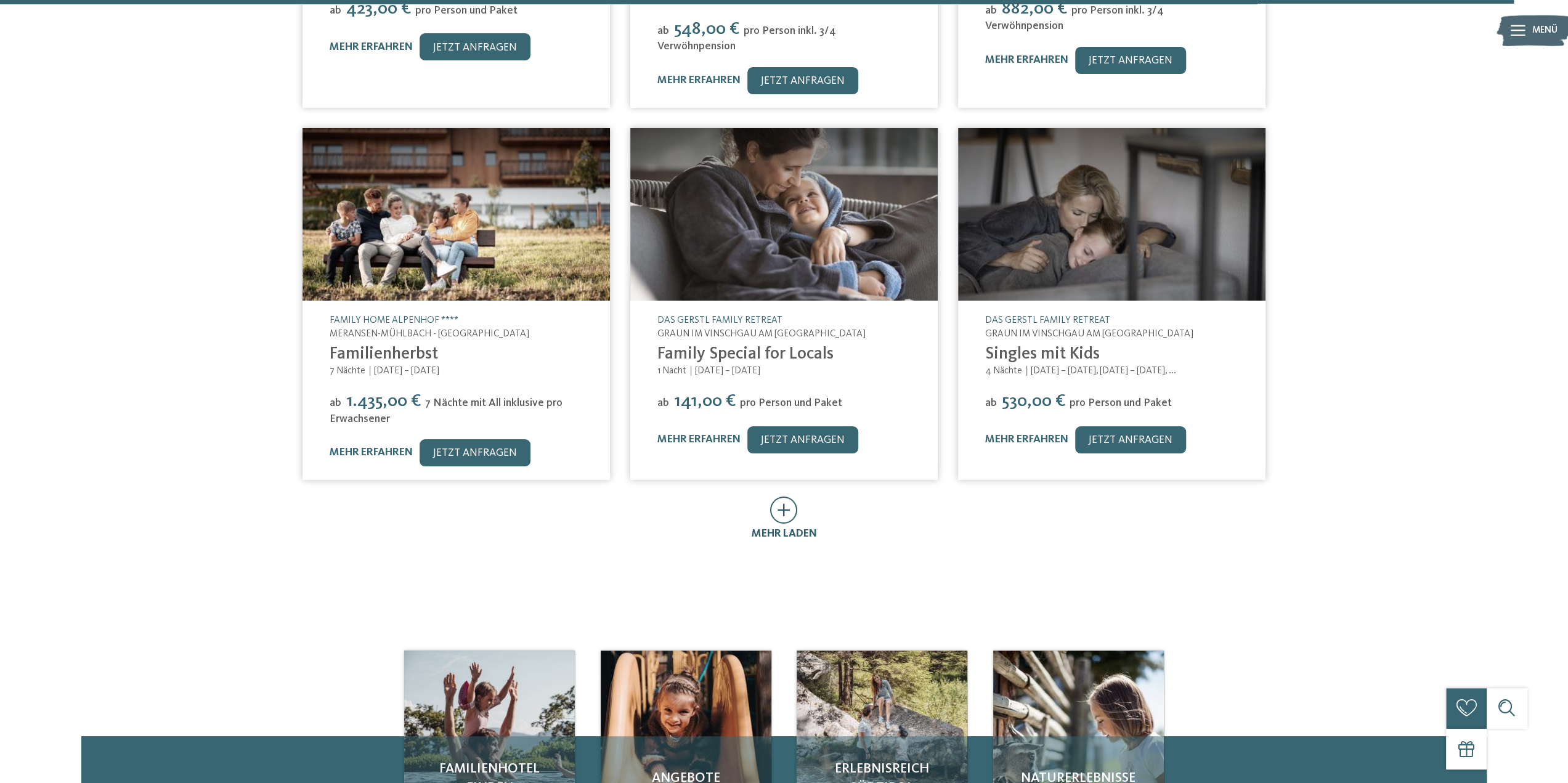
click at [789, 496] on icon at bounding box center [784, 509] width 28 height 27
